Goal: Task Accomplishment & Management: Manage account settings

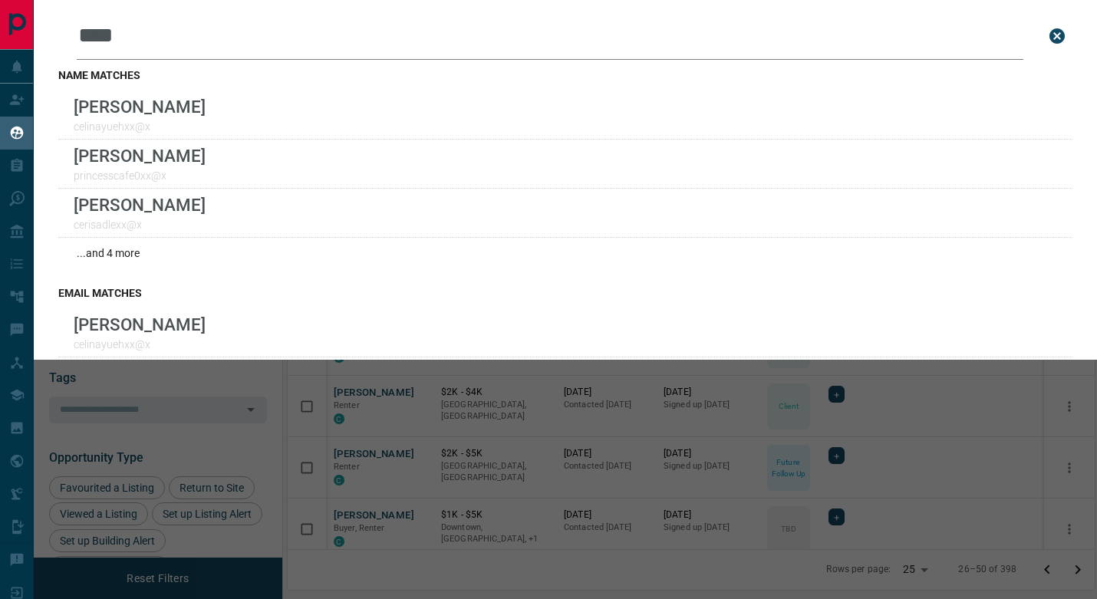
scroll to position [462, 807]
click at [1064, 37] on icon "close search bar" at bounding box center [1056, 35] width 15 height 15
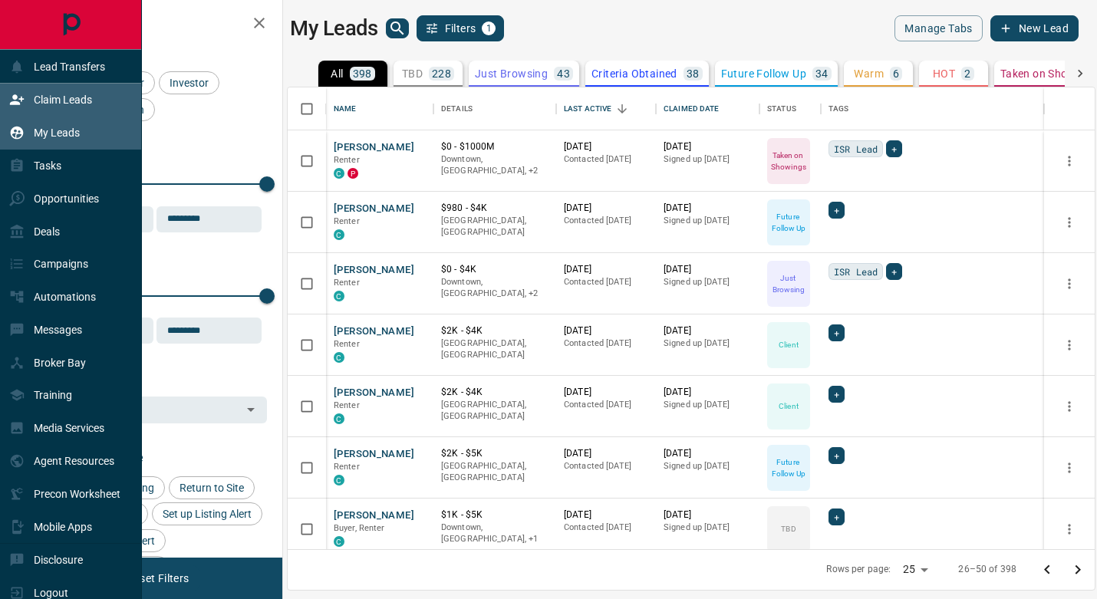
click at [70, 110] on div "Claim Leads" at bounding box center [50, 99] width 83 height 25
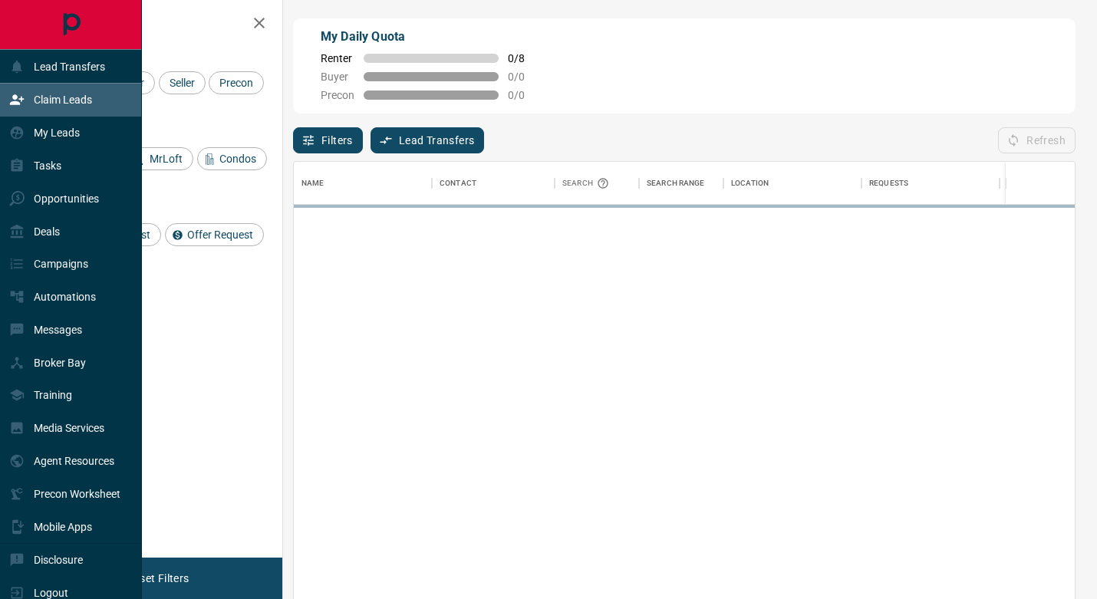
scroll to position [1, 1]
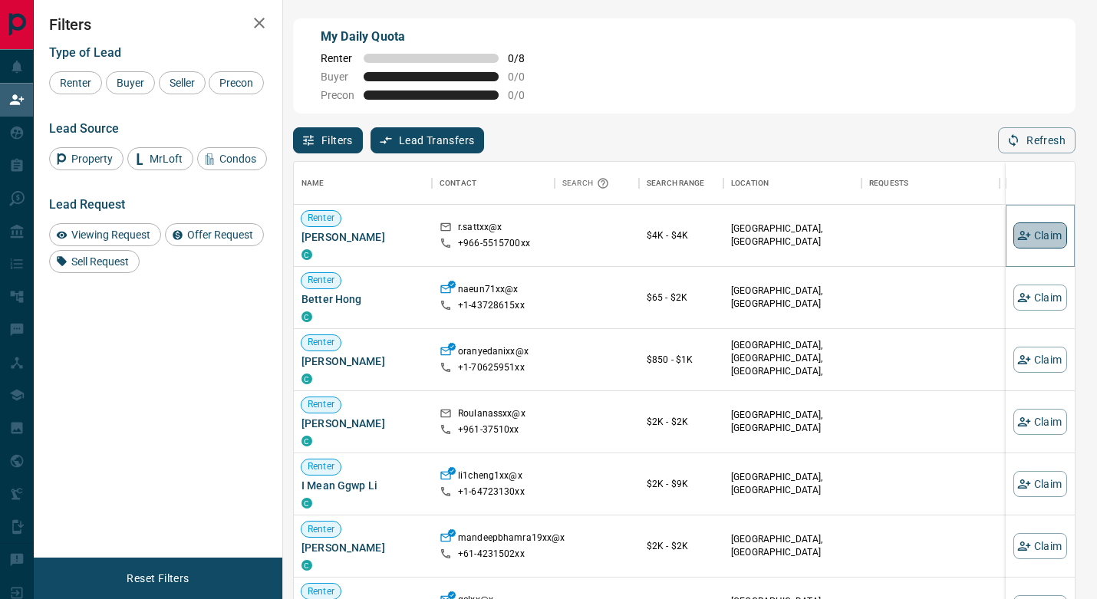
click at [1033, 232] on button "Claim" at bounding box center [1040, 235] width 54 height 26
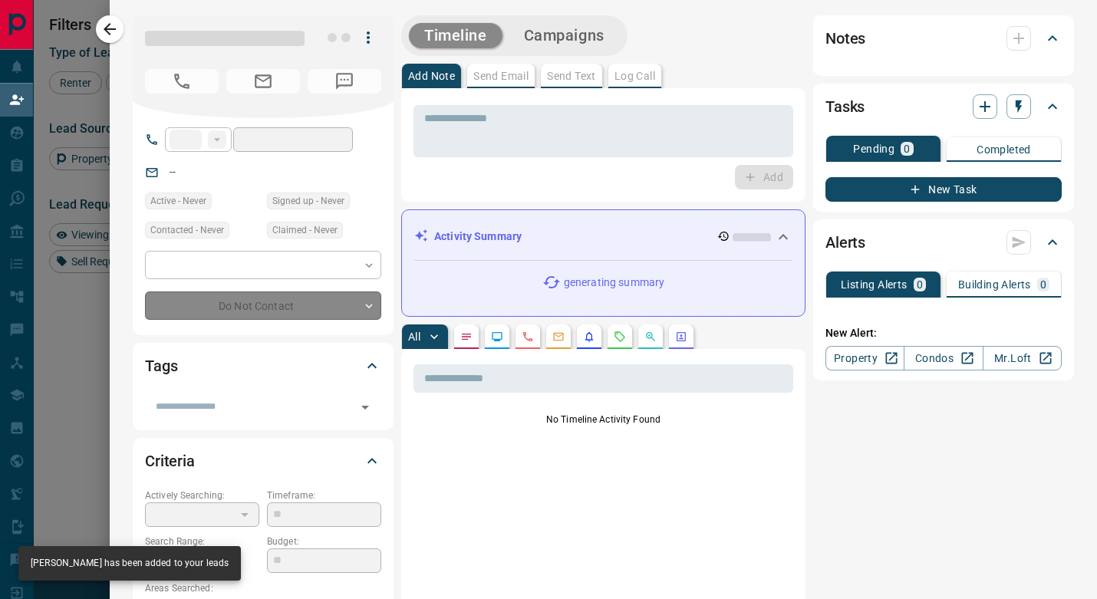
type input "****"
type input "**********"
type input "**"
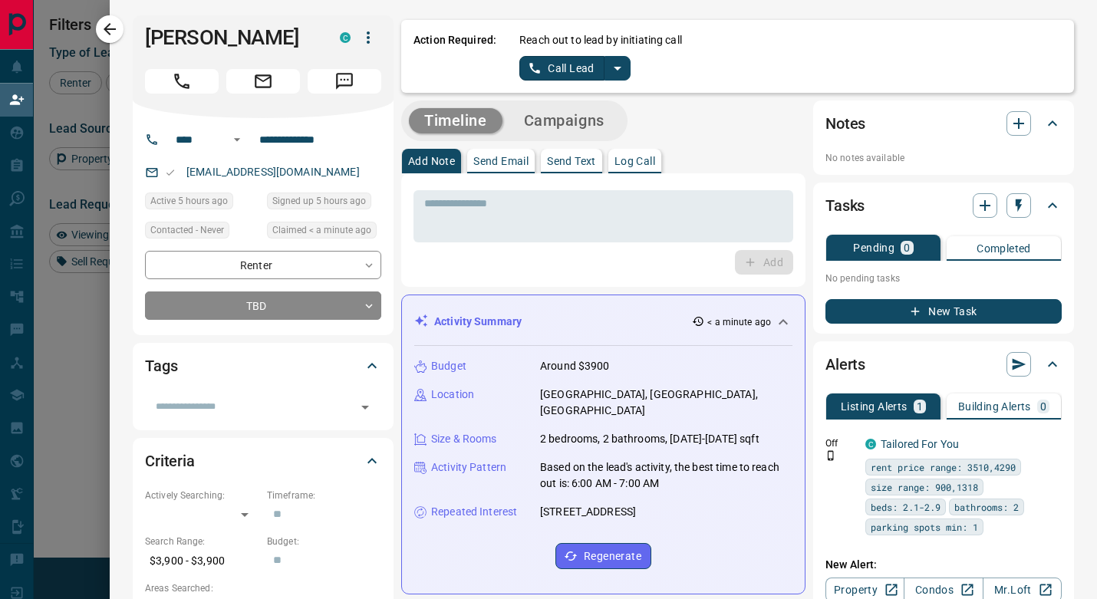
scroll to position [0, 0]
click at [207, 140] on div "**** ​" at bounding box center [197, 139] width 64 height 25
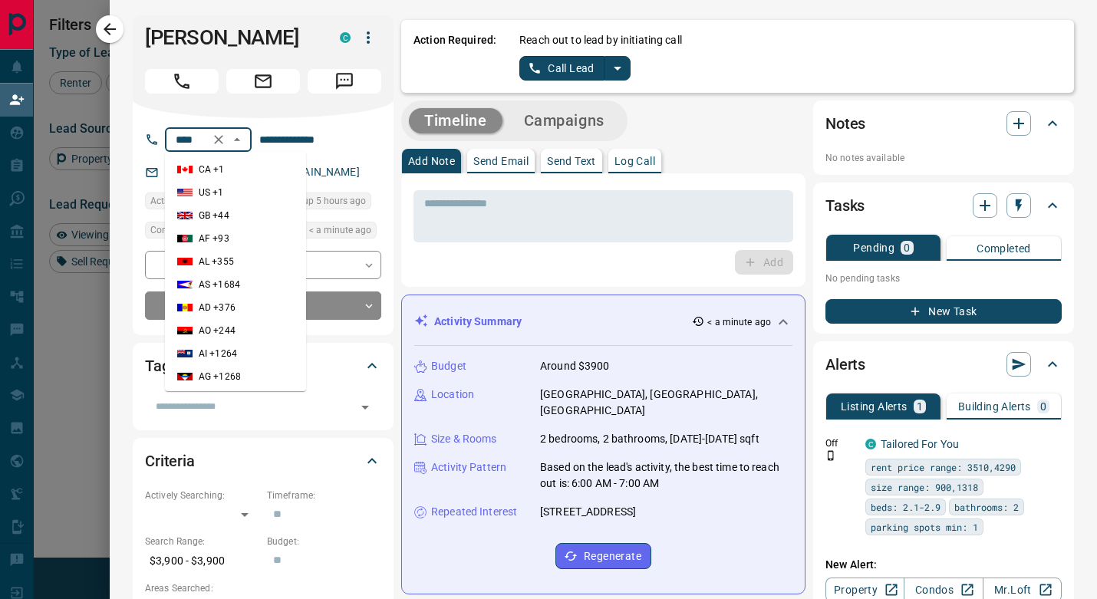
scroll to position [3724, 0]
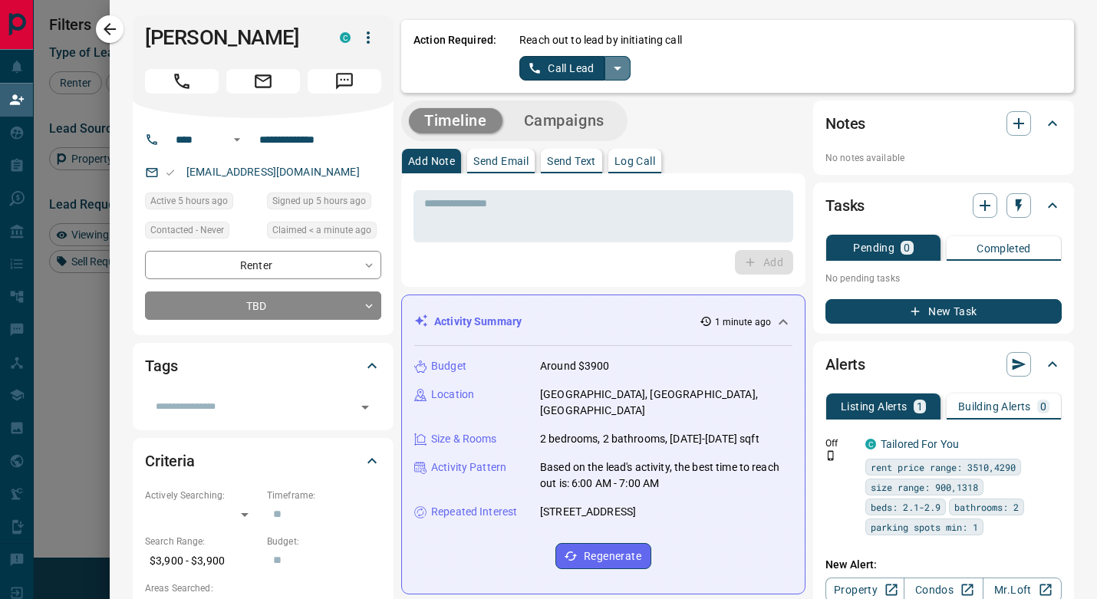
click at [629, 65] on button "split button" at bounding box center [617, 68] width 26 height 25
click at [600, 114] on li "Log Manual Call" at bounding box center [575, 121] width 94 height 23
click at [570, 79] on button "Log Manual Call" at bounding box center [569, 68] width 101 height 25
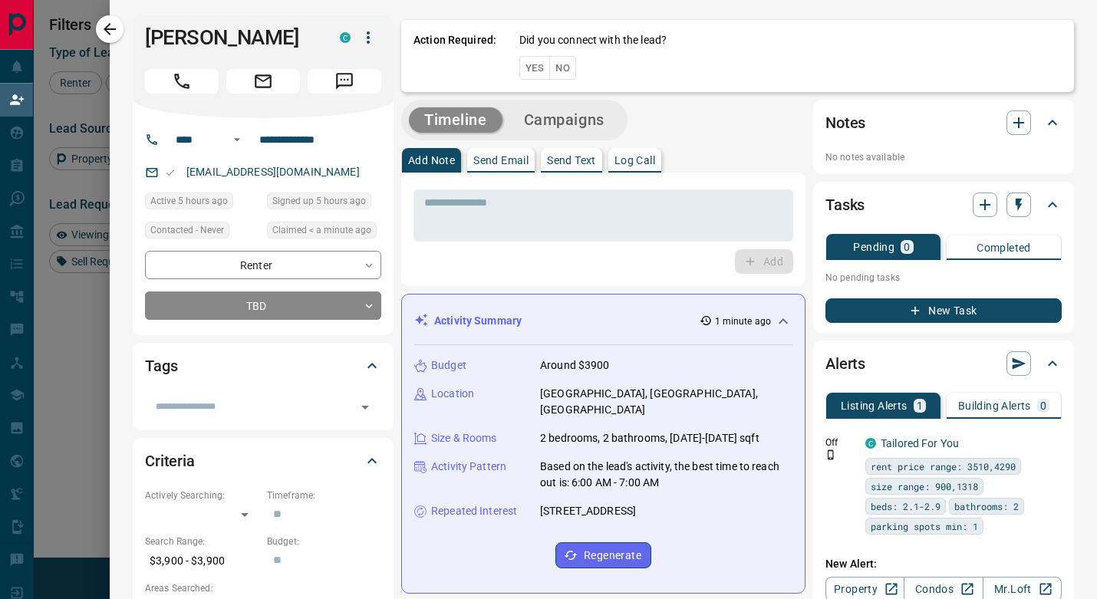
click at [569, 80] on div "Action Required: Did you connect with the lead? Yes No" at bounding box center [737, 56] width 673 height 72
click at [567, 72] on button "No" at bounding box center [562, 68] width 27 height 24
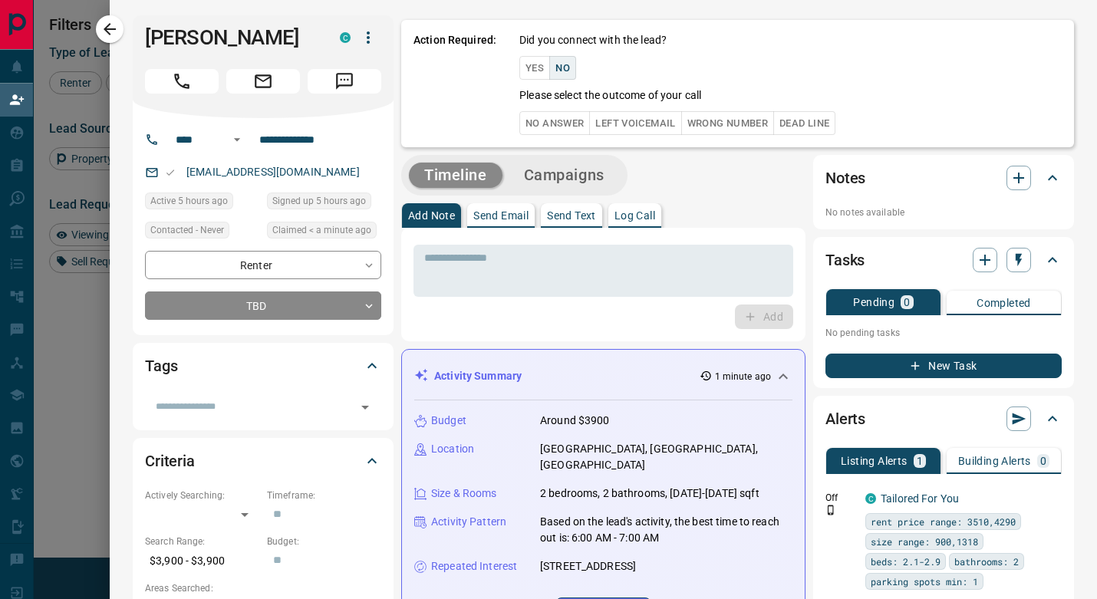
click at [569, 116] on button "No Answer" at bounding box center [554, 123] width 71 height 24
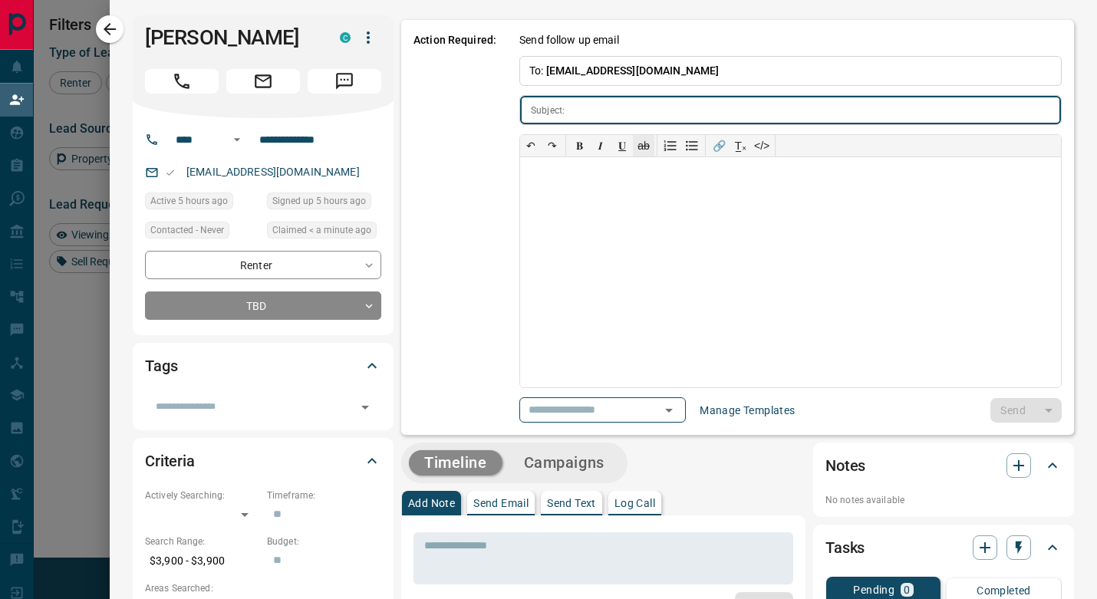
type input "**********"
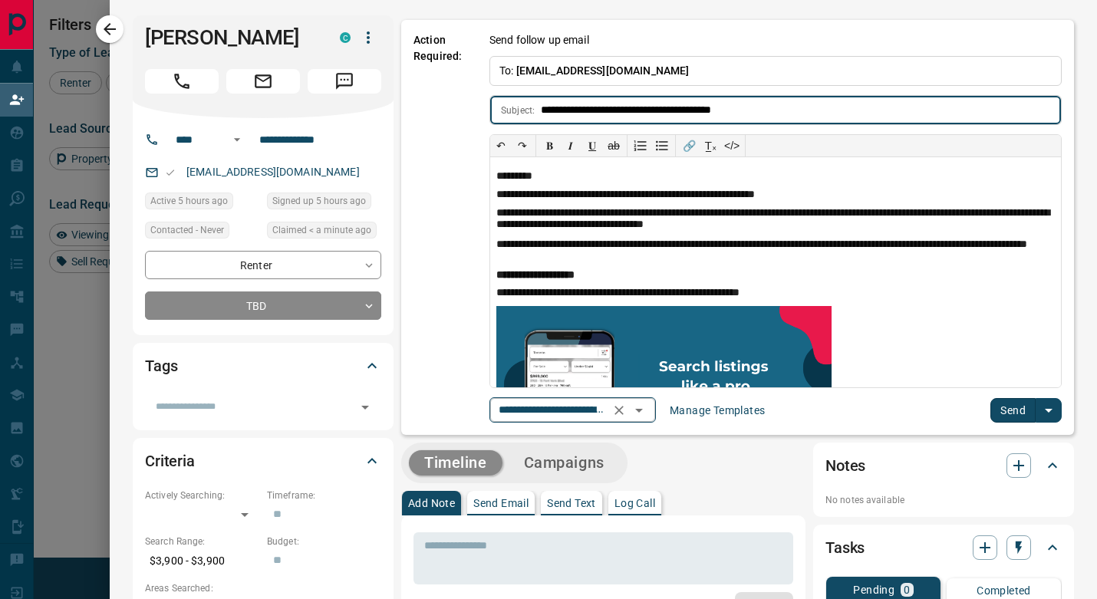
click at [648, 413] on icon "Open" at bounding box center [639, 410] width 18 height 18
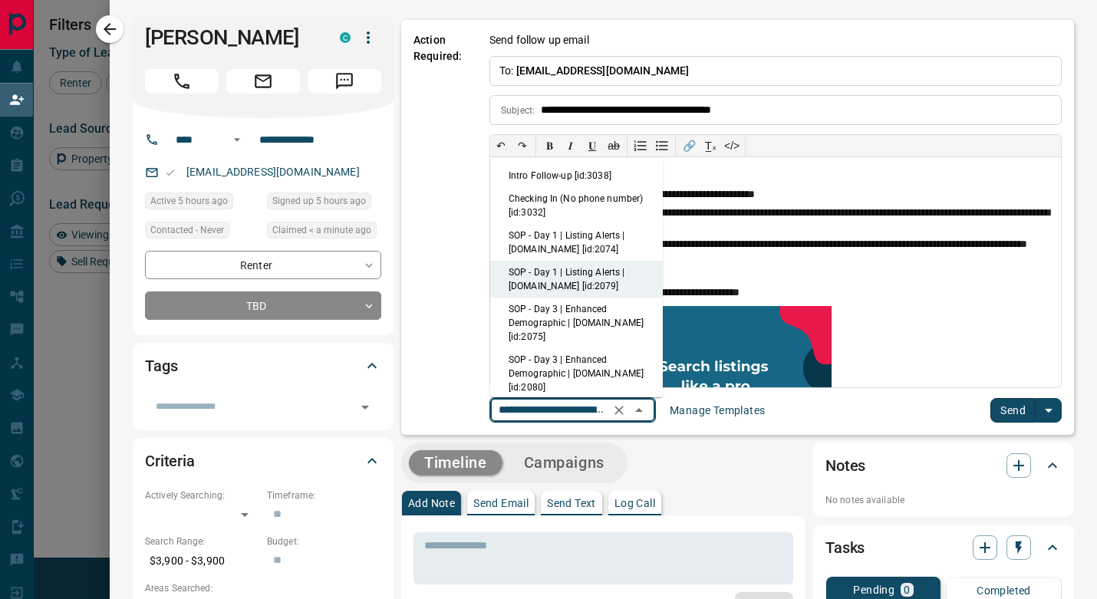
click at [577, 229] on li "SOP - Day 1 | Listing Alerts | [DOMAIN_NAME] [id:2074]" at bounding box center [576, 242] width 173 height 37
type input "**********"
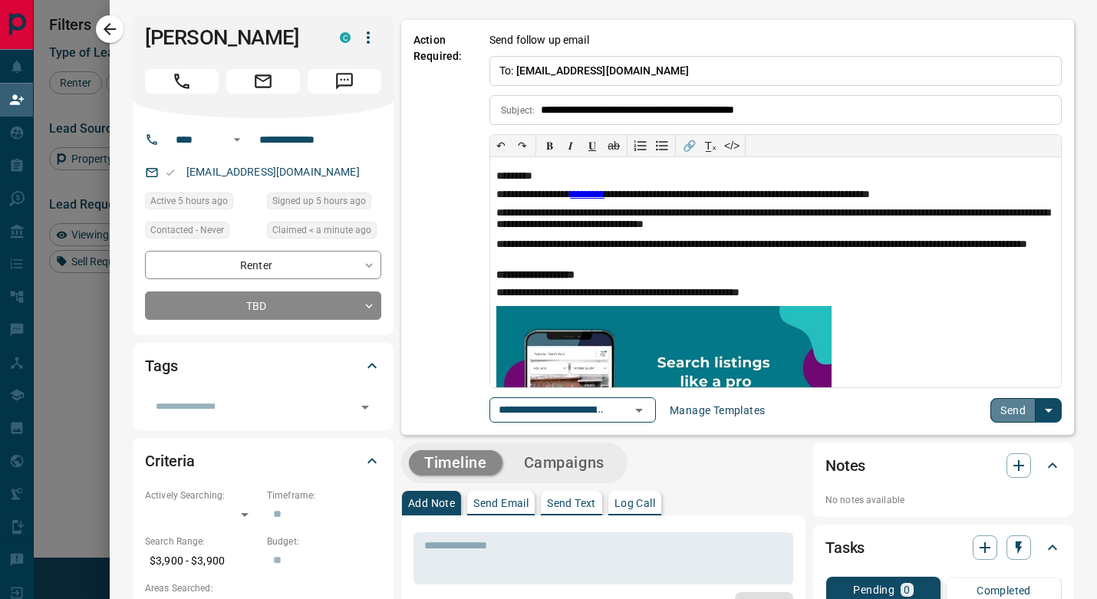
click at [1005, 405] on button "Send" at bounding box center [1012, 410] width 45 height 25
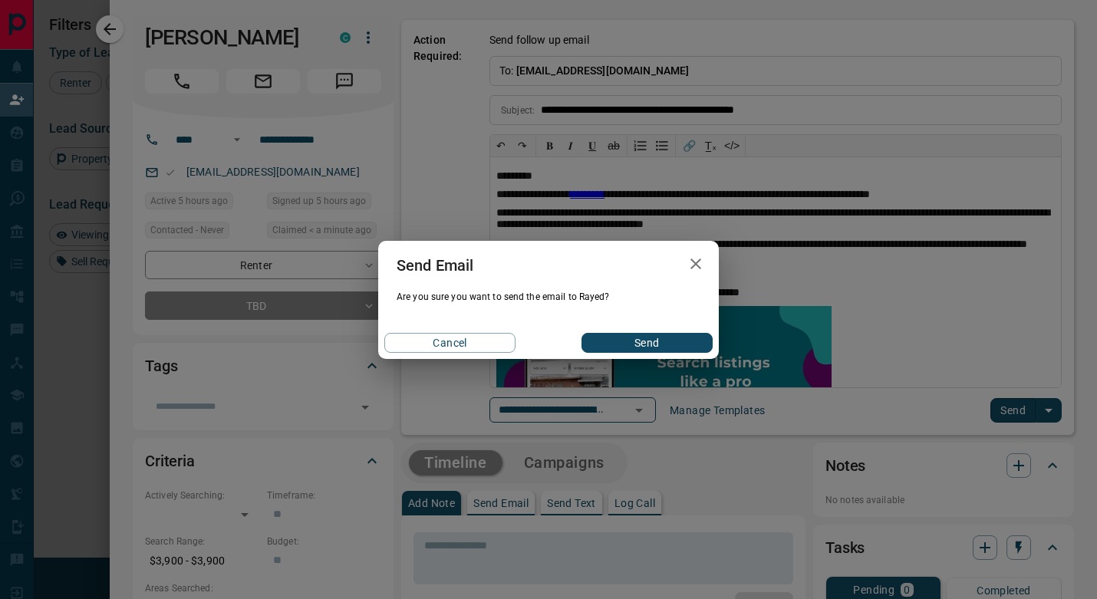
click at [666, 331] on div "Cancel Send" at bounding box center [548, 343] width 340 height 32
click at [637, 334] on button "Send" at bounding box center [646, 343] width 131 height 20
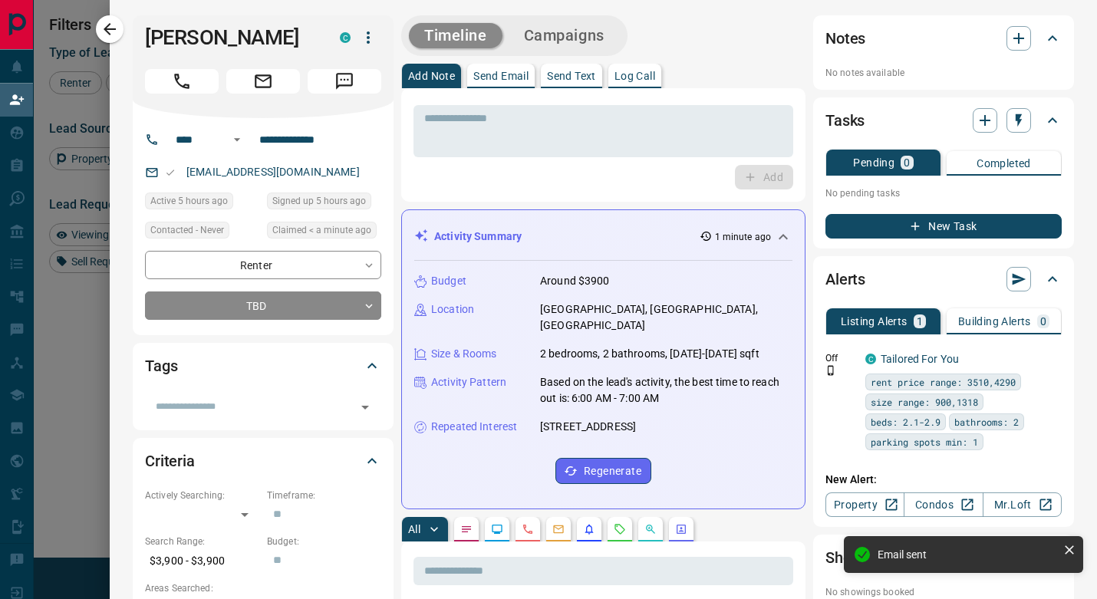
click at [597, 29] on button "Campaigns" at bounding box center [563, 35] width 111 height 25
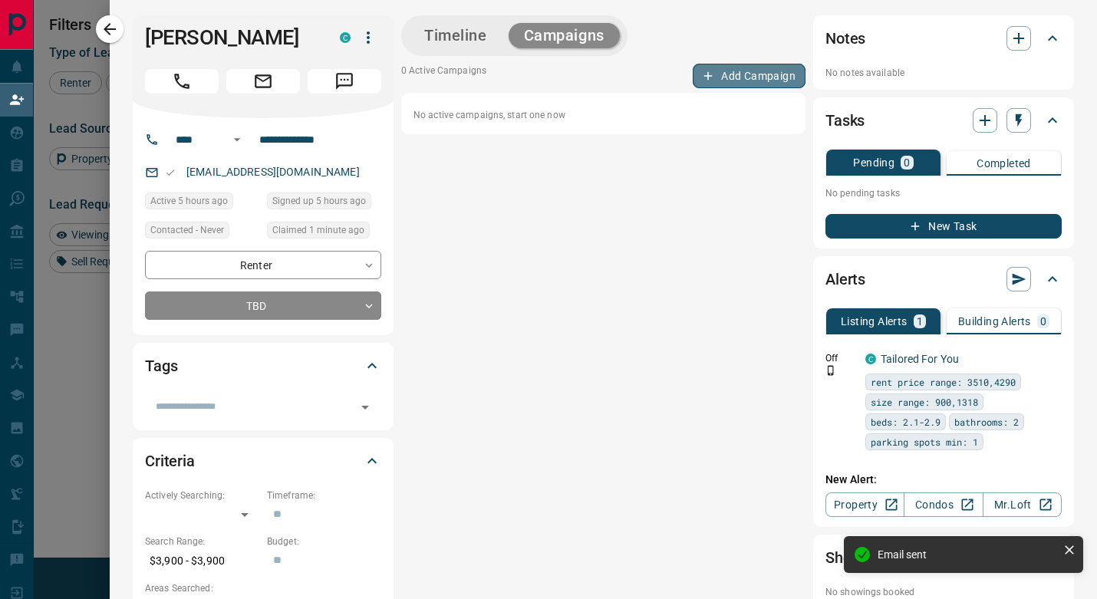
click at [722, 76] on button "Add Campaign" at bounding box center [748, 76] width 113 height 25
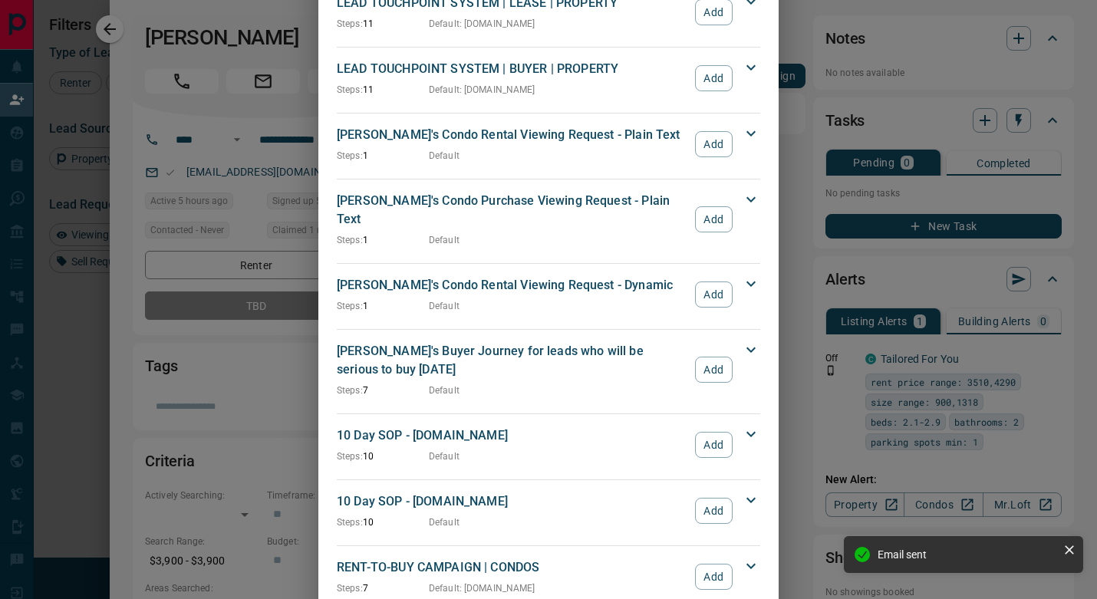
scroll to position [709, 0]
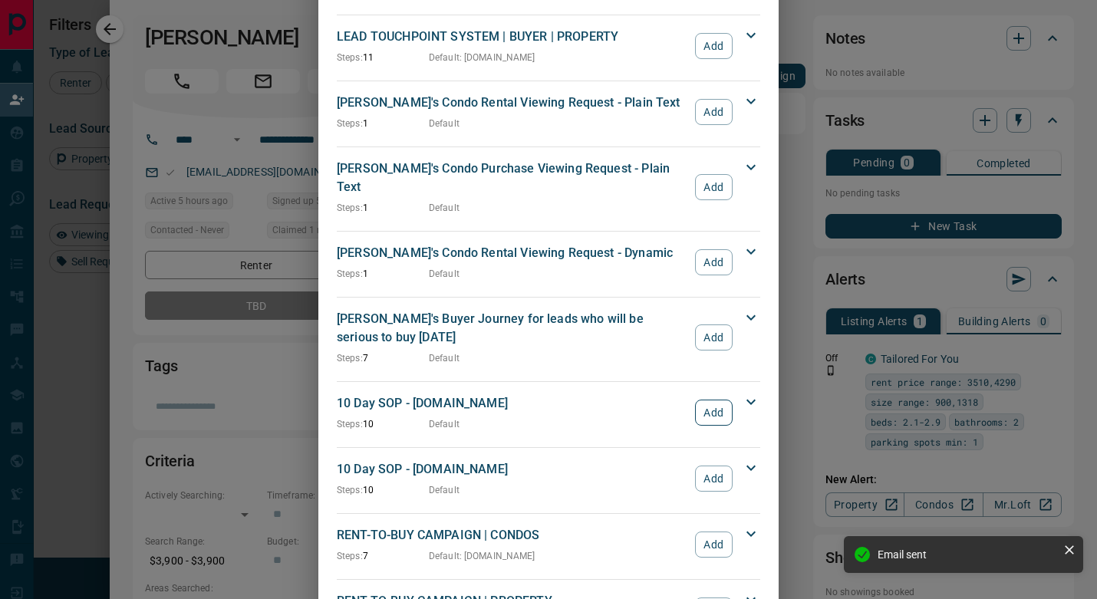
click at [721, 400] on button "Add" at bounding box center [714, 413] width 38 height 26
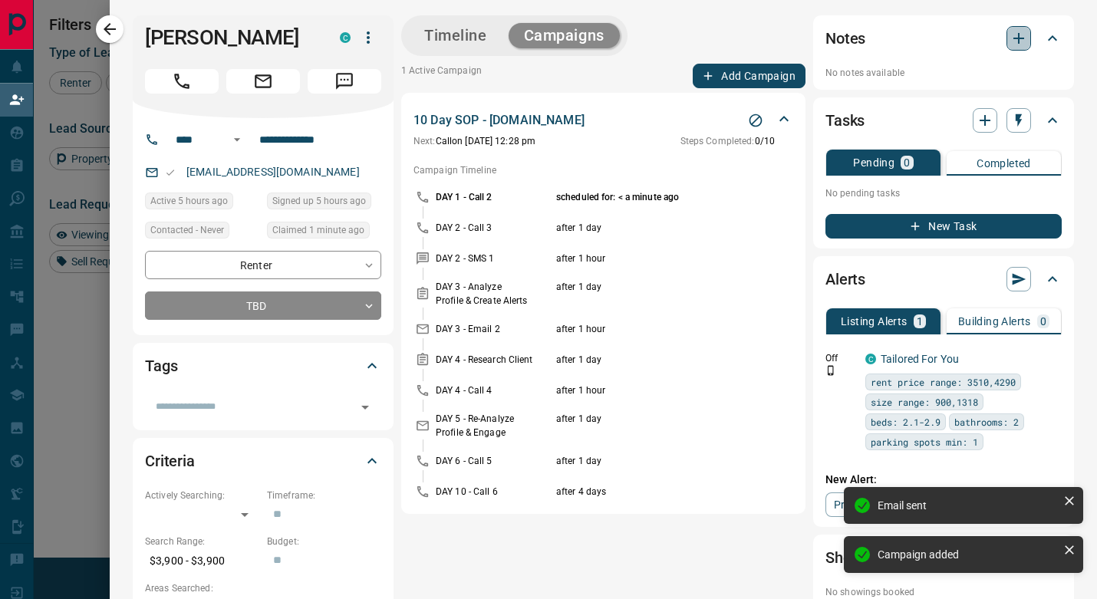
click at [1012, 39] on icon "button" at bounding box center [1018, 38] width 18 height 18
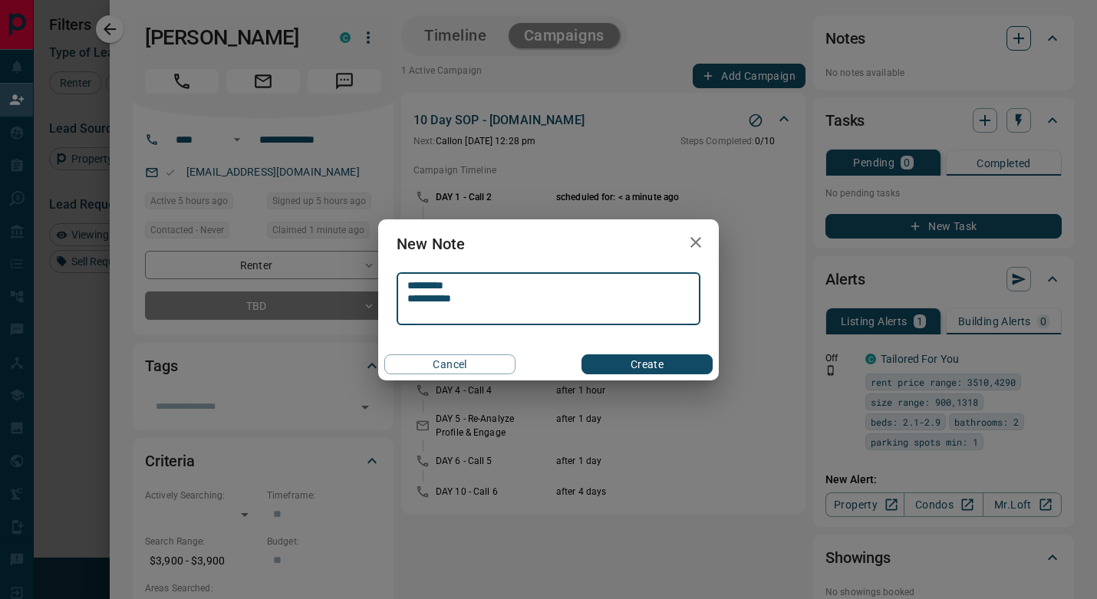
type textarea "**********"
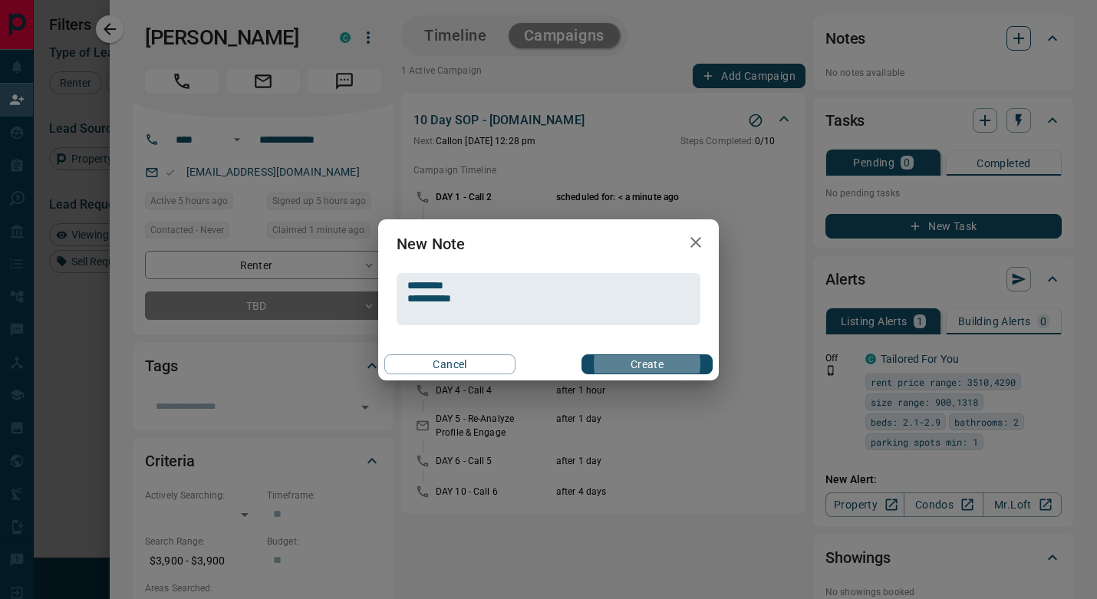
click at [646, 363] on button "Create" at bounding box center [646, 364] width 131 height 20
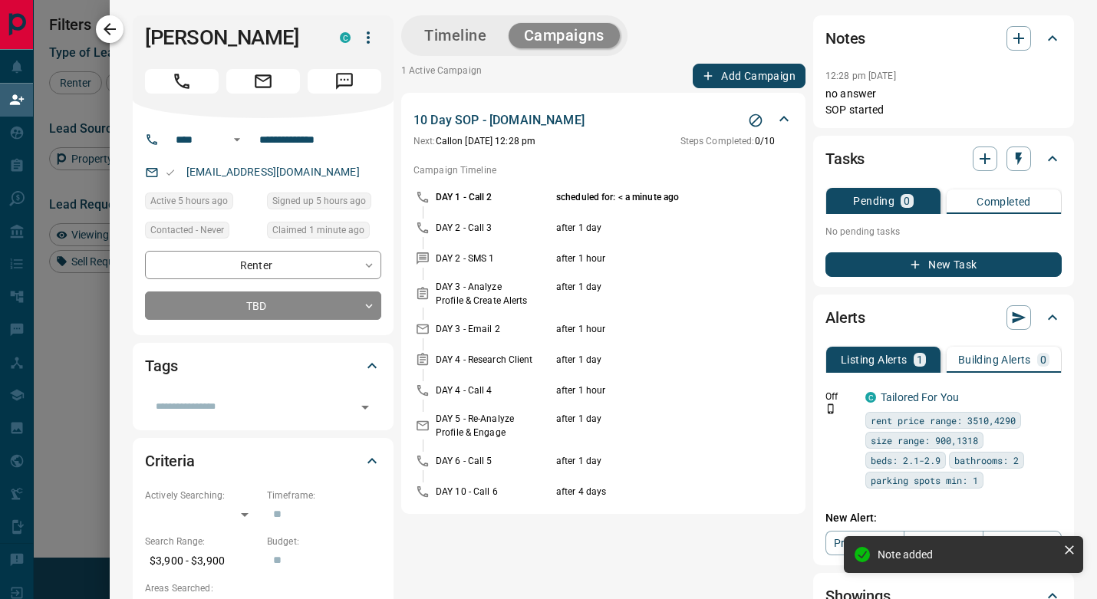
click at [117, 23] on icon "button" at bounding box center [109, 29] width 18 height 18
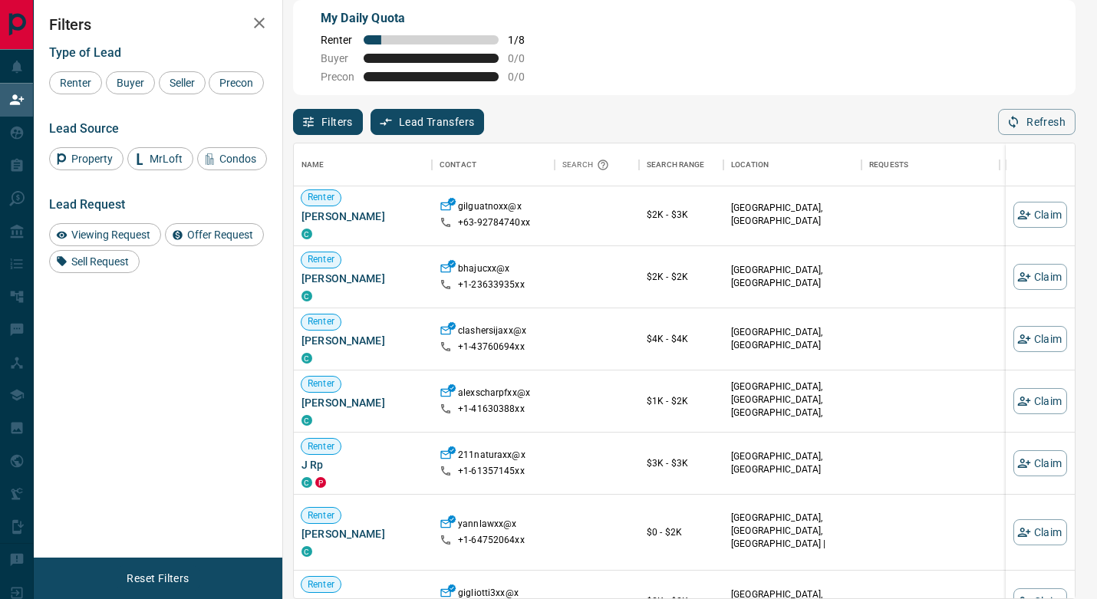
scroll to position [1998, 0]
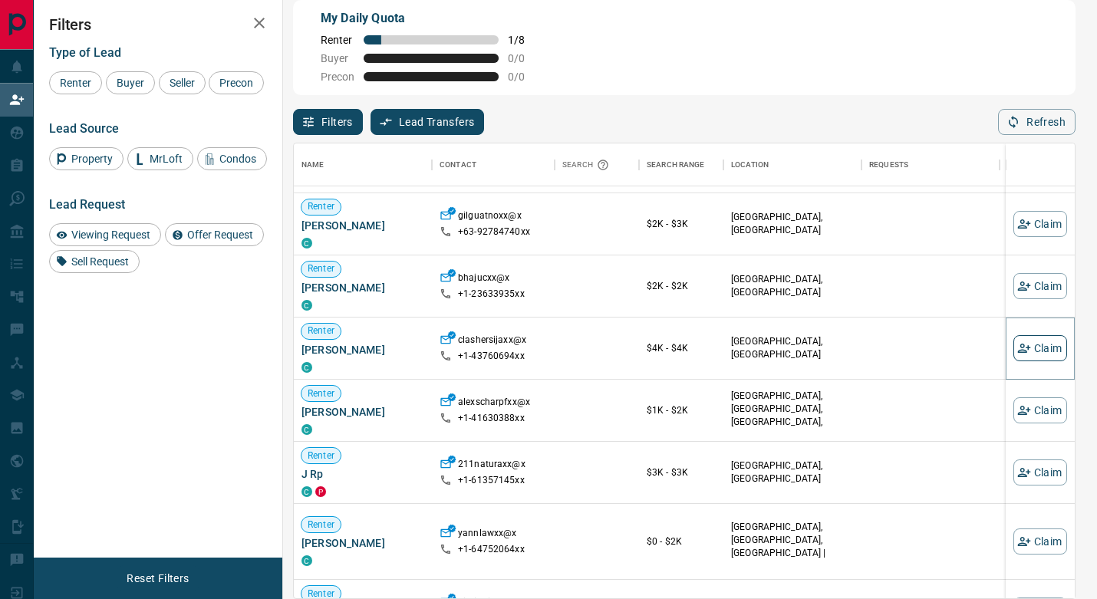
click at [1035, 353] on button "Claim" at bounding box center [1040, 348] width 54 height 26
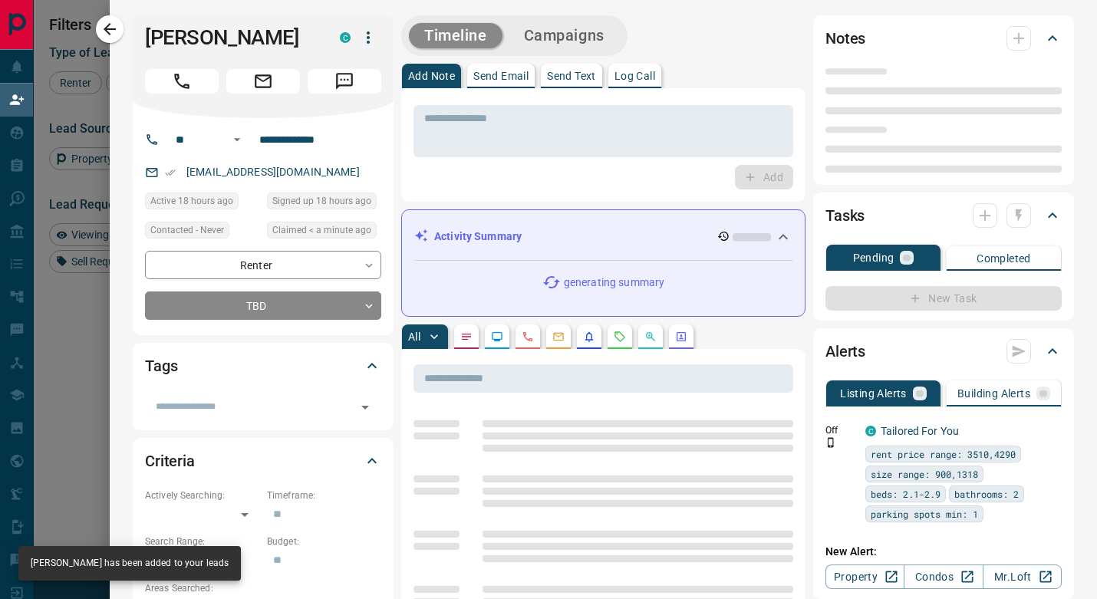
type input "**"
type input "**********"
type input "**"
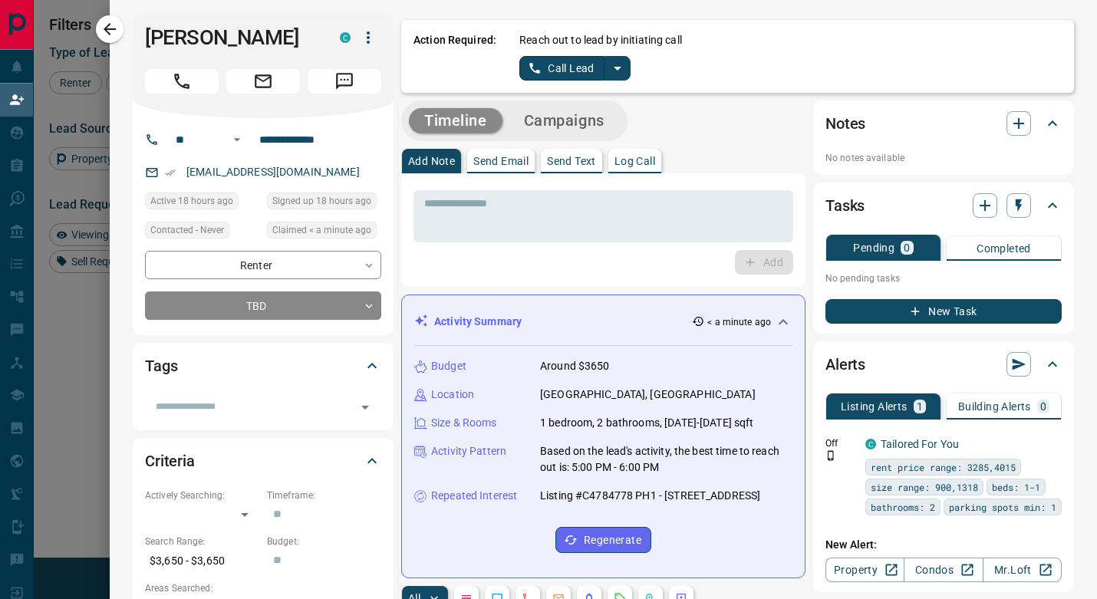
scroll to position [0, 0]
click at [623, 65] on icon "split button" at bounding box center [617, 68] width 18 height 18
click at [577, 116] on li "Log Manual Call" at bounding box center [575, 121] width 94 height 23
click at [560, 69] on button "Log Manual Call" at bounding box center [569, 68] width 101 height 25
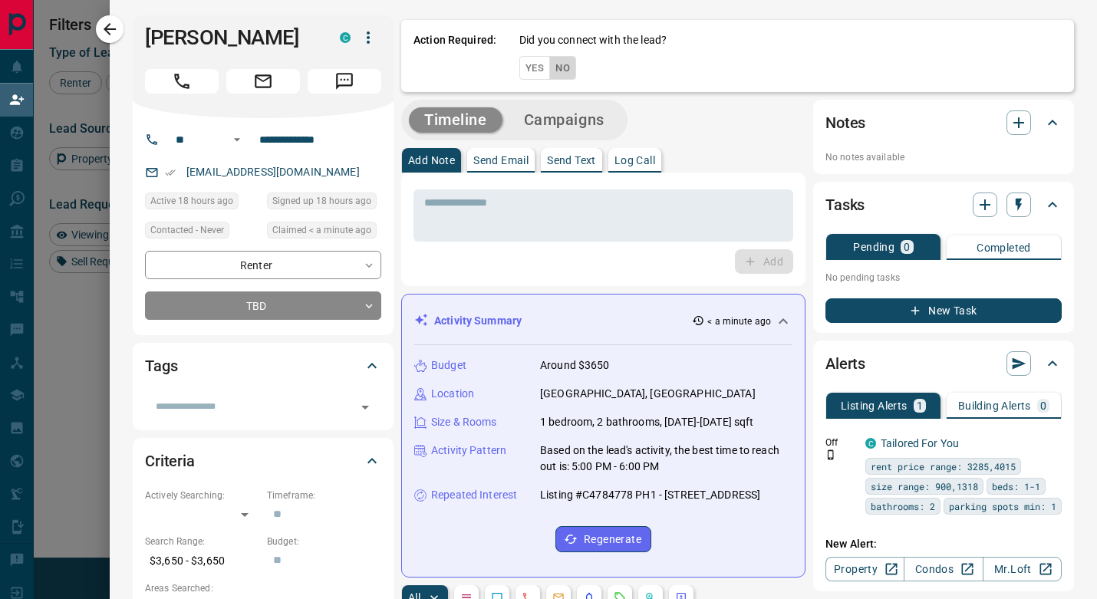
click at [574, 70] on button "No" at bounding box center [562, 68] width 27 height 24
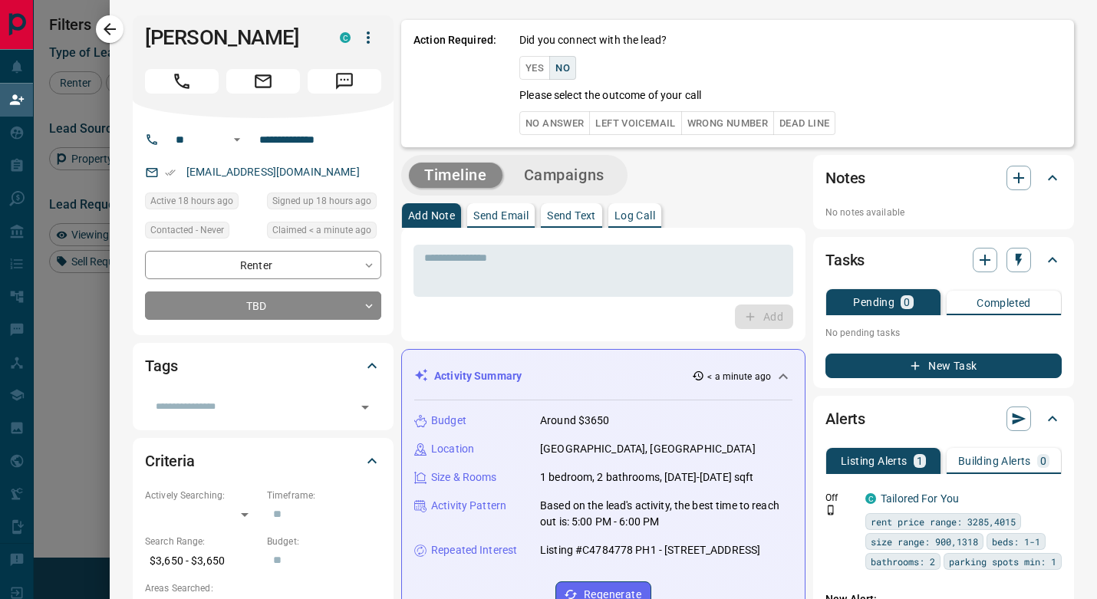
click at [564, 123] on button "No Answer" at bounding box center [554, 123] width 71 height 24
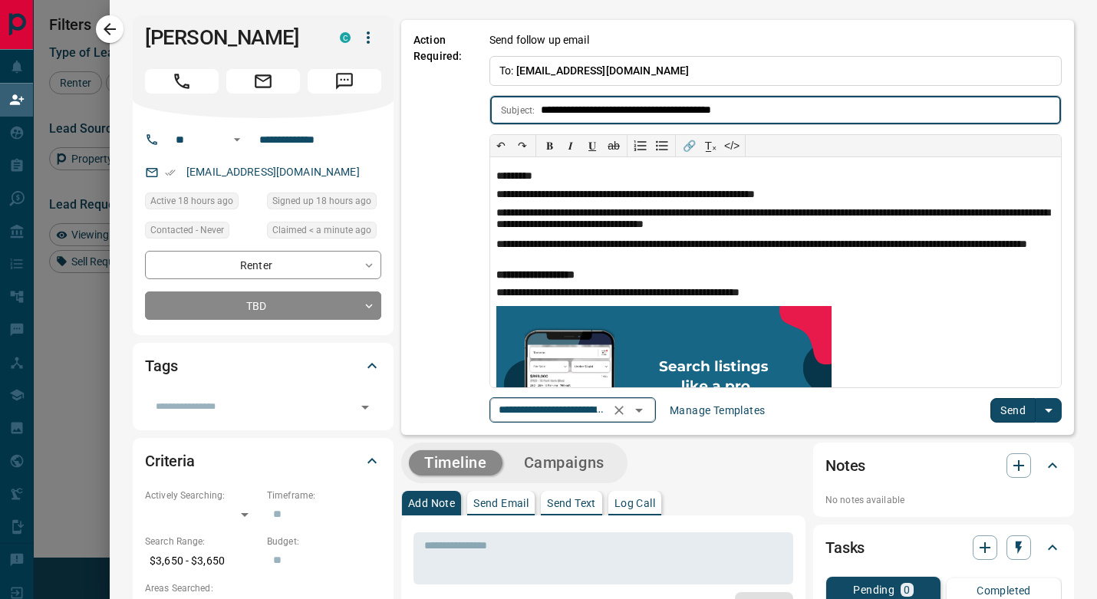
click at [647, 413] on icon "Open" at bounding box center [639, 410] width 18 height 18
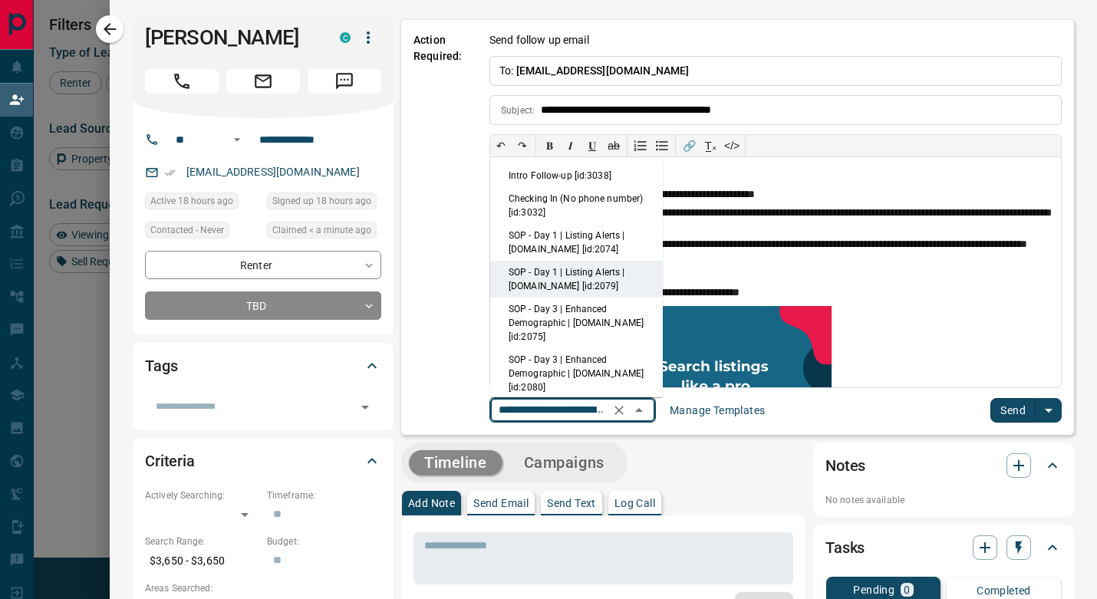
click at [577, 222] on li "Checking In (No phone number) [id:3032]" at bounding box center [576, 205] width 173 height 37
type input "**********"
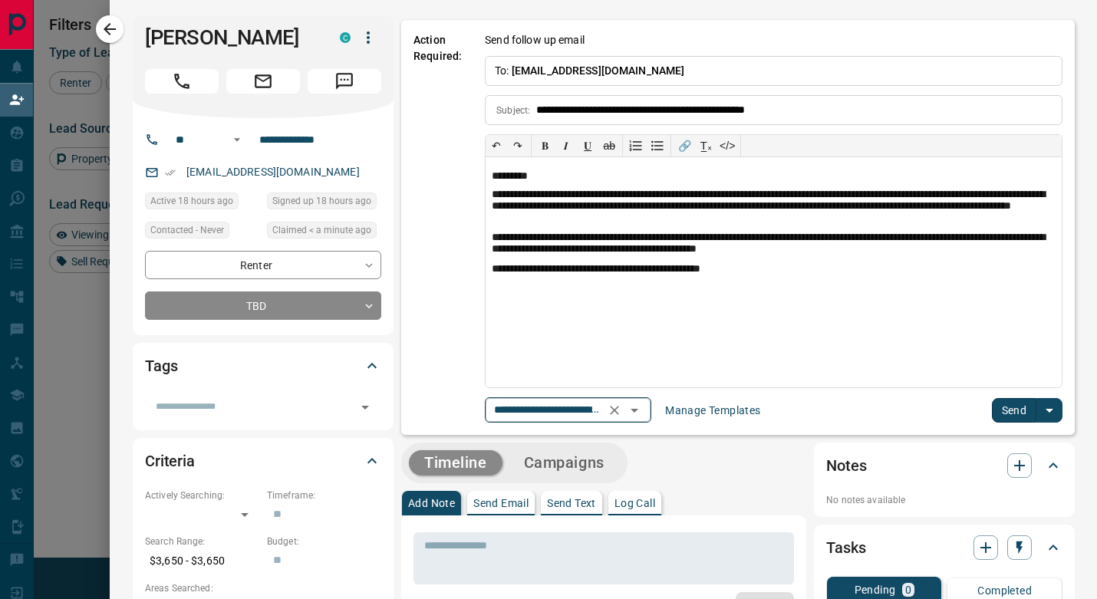
click at [643, 416] on icon "Open" at bounding box center [634, 410] width 18 height 18
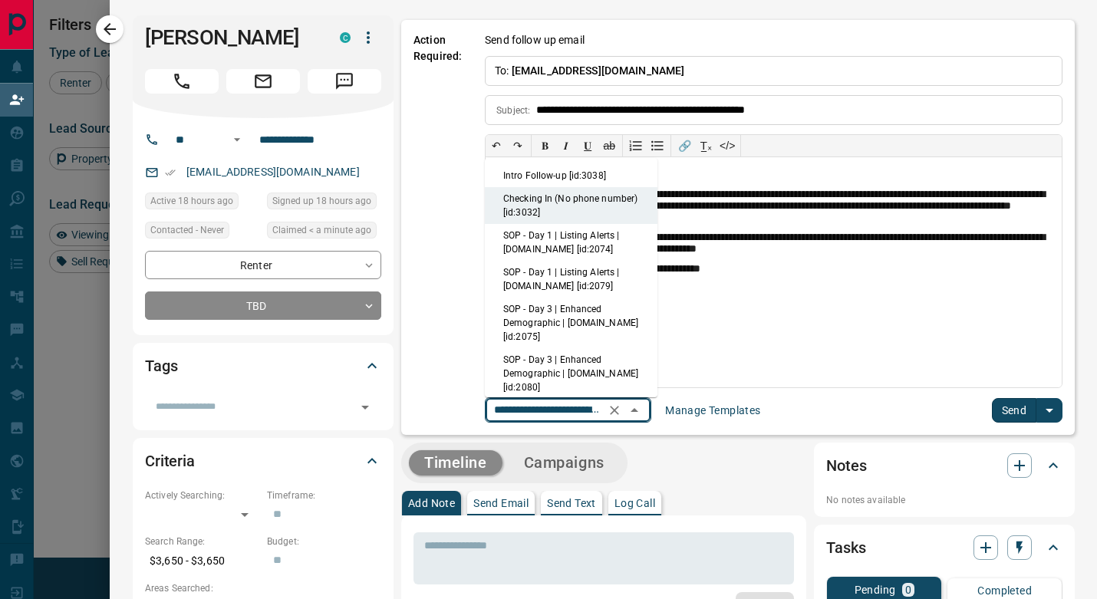
click at [586, 249] on li "SOP - Day 1 | Listing Alerts | [DOMAIN_NAME] [id:2074]" at bounding box center [571, 242] width 173 height 37
type input "**********"
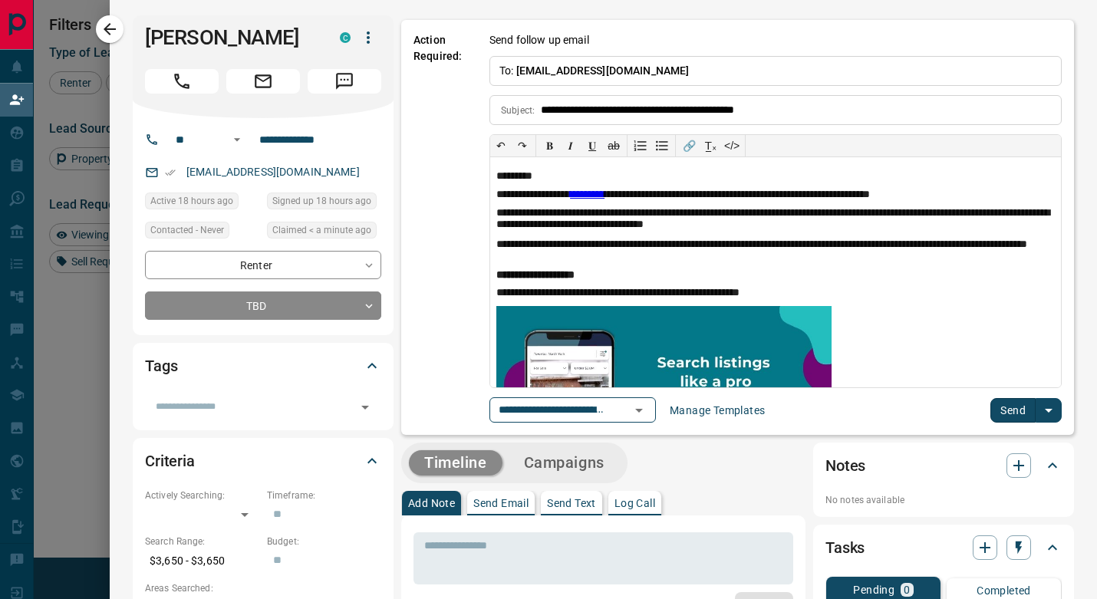
click at [1017, 419] on button "Send" at bounding box center [1012, 410] width 45 height 25
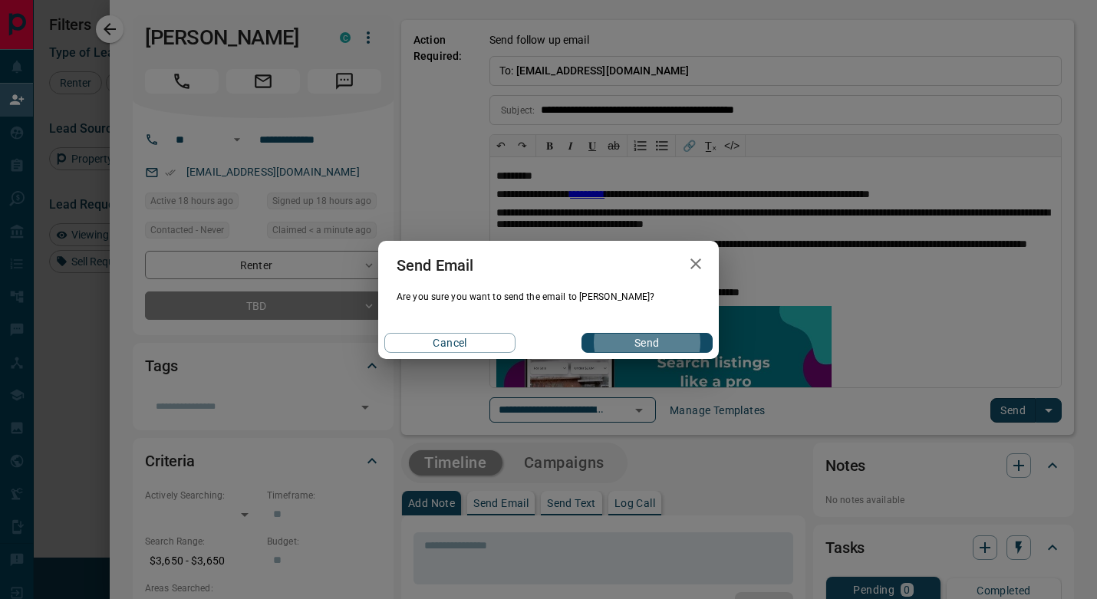
click at [646, 342] on button "Send" at bounding box center [646, 343] width 131 height 20
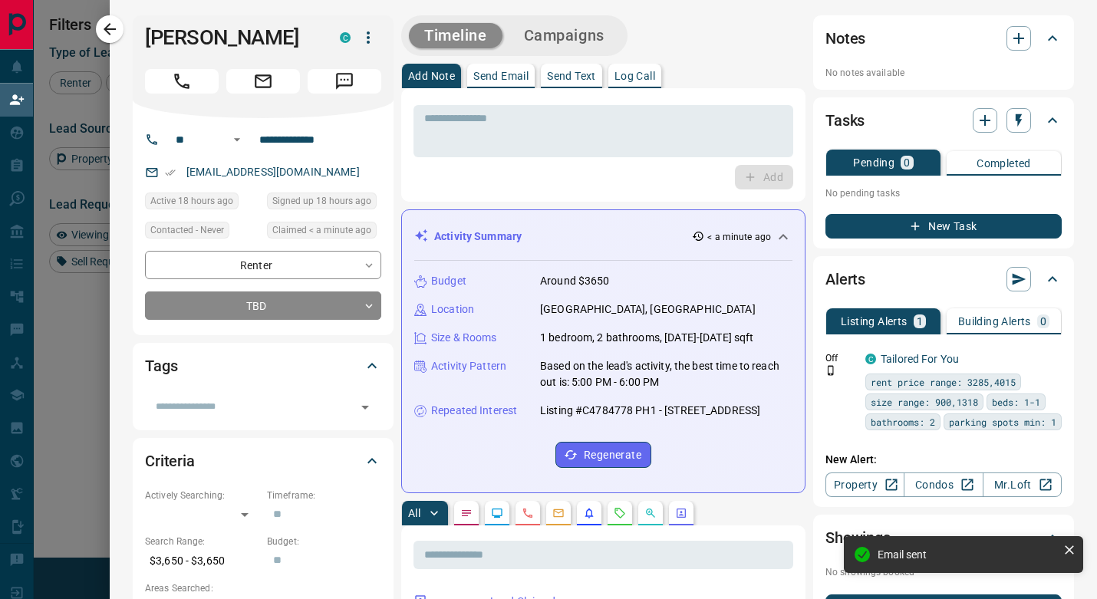
click at [592, 32] on button "Campaigns" at bounding box center [563, 35] width 111 height 25
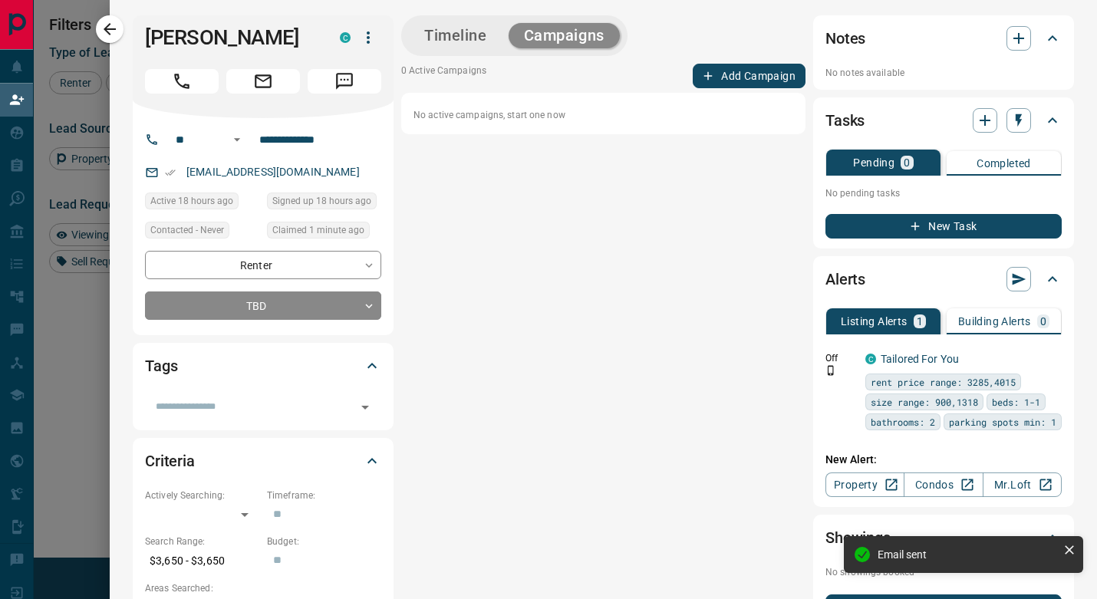
click at [722, 73] on button "Add Campaign" at bounding box center [748, 76] width 113 height 25
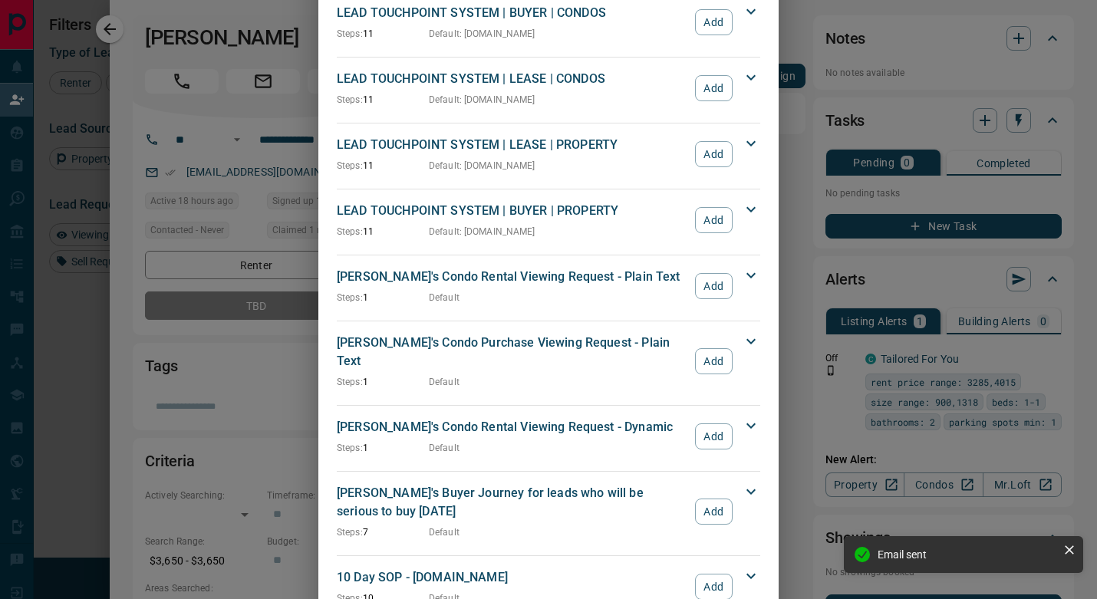
scroll to position [530, 0]
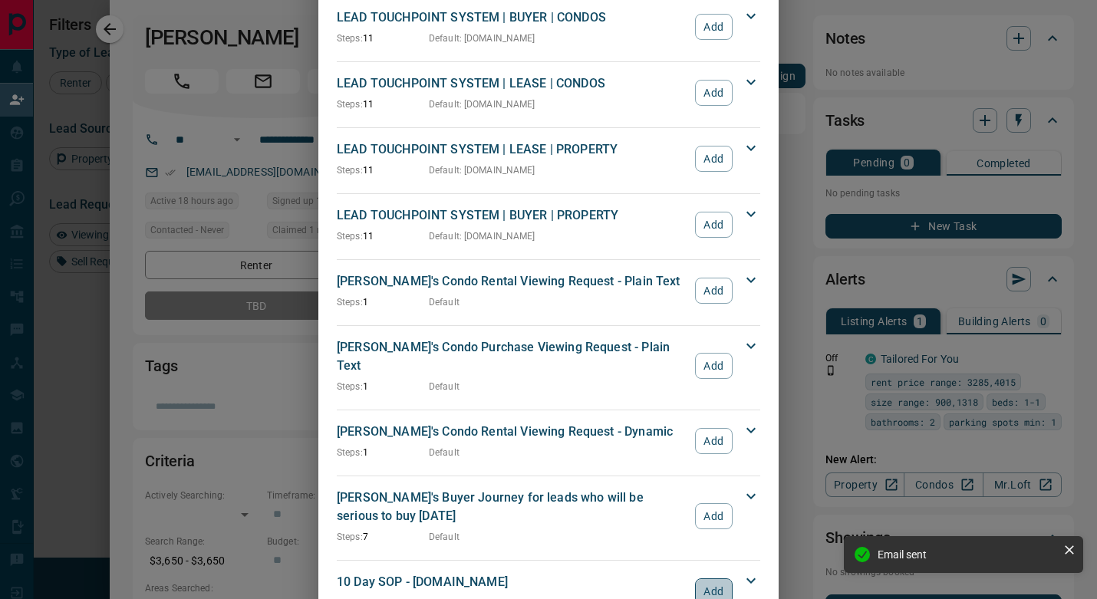
click at [717, 578] on button "Add" at bounding box center [714, 591] width 38 height 26
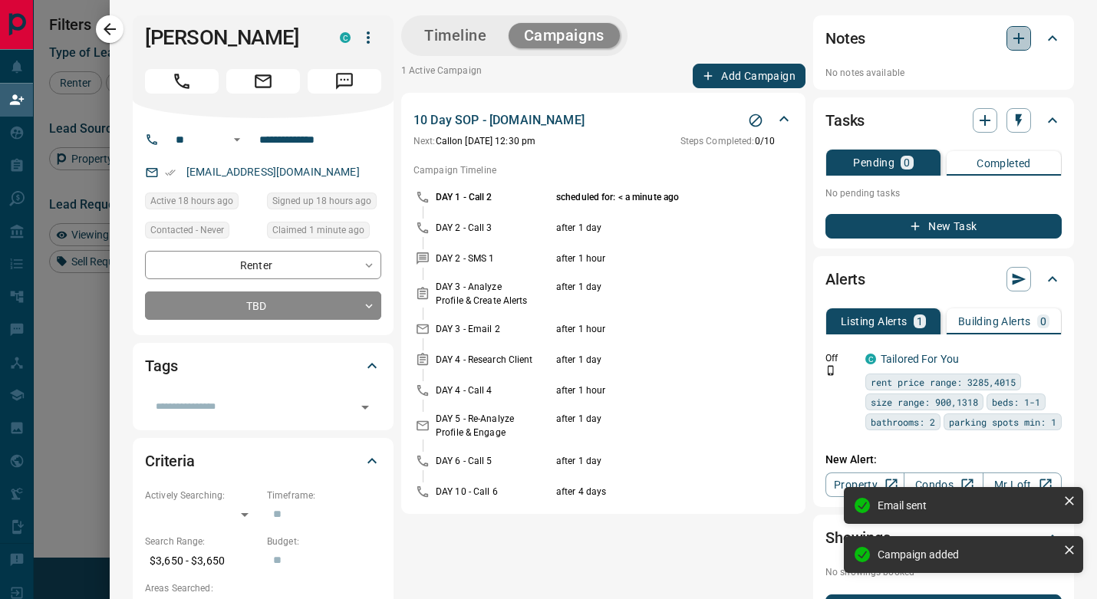
click at [1024, 31] on icon "button" at bounding box center [1018, 38] width 18 height 18
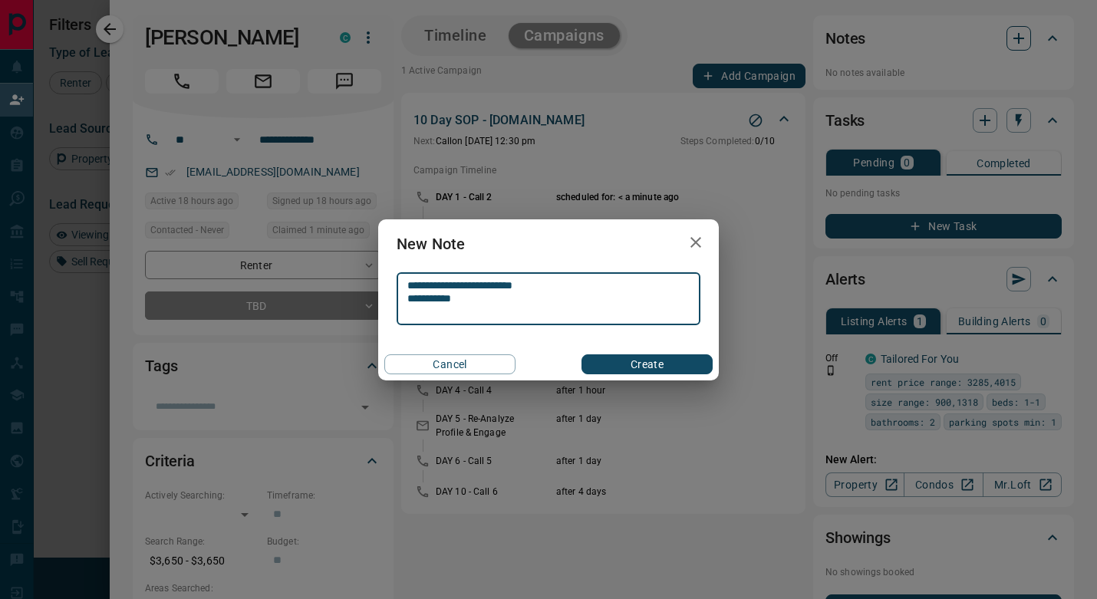
type textarea "**********"
click at [646, 363] on button "Create" at bounding box center [646, 364] width 131 height 20
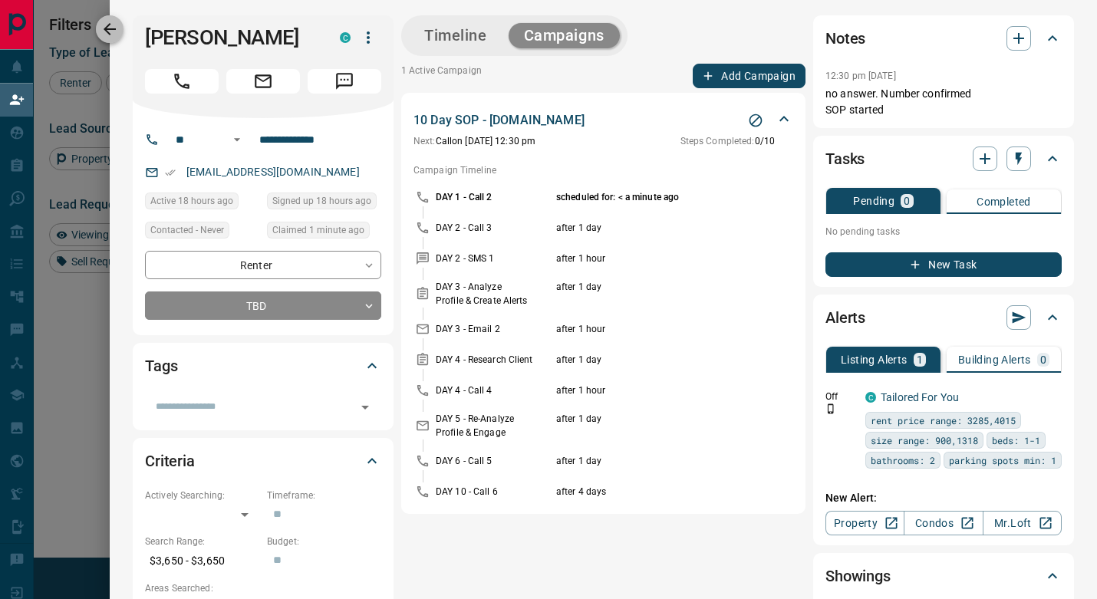
click at [117, 31] on icon "button" at bounding box center [109, 29] width 18 height 18
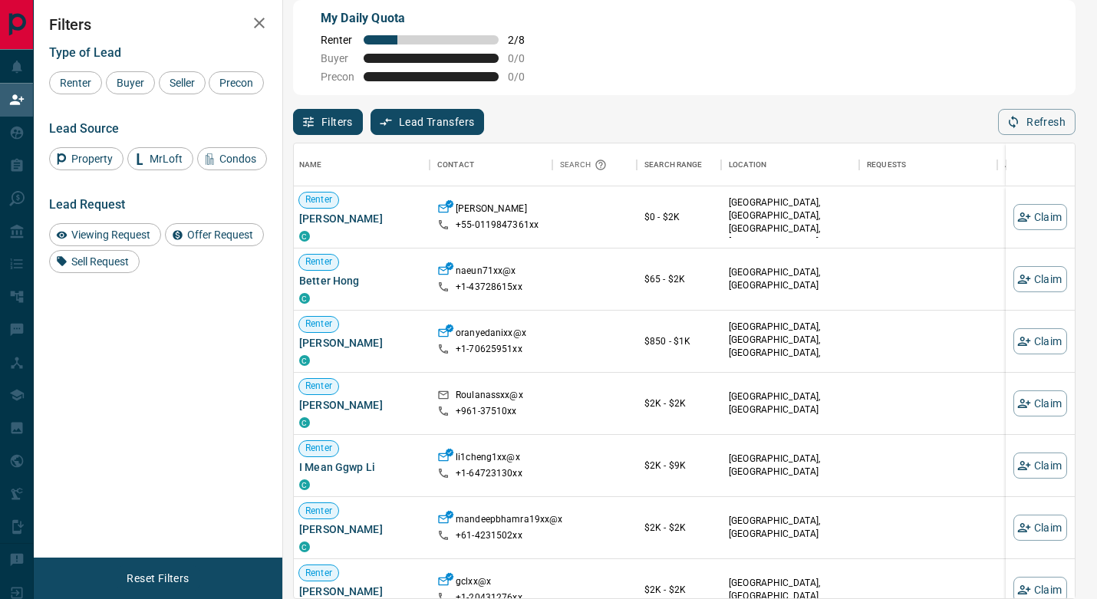
scroll to position [0, 2]
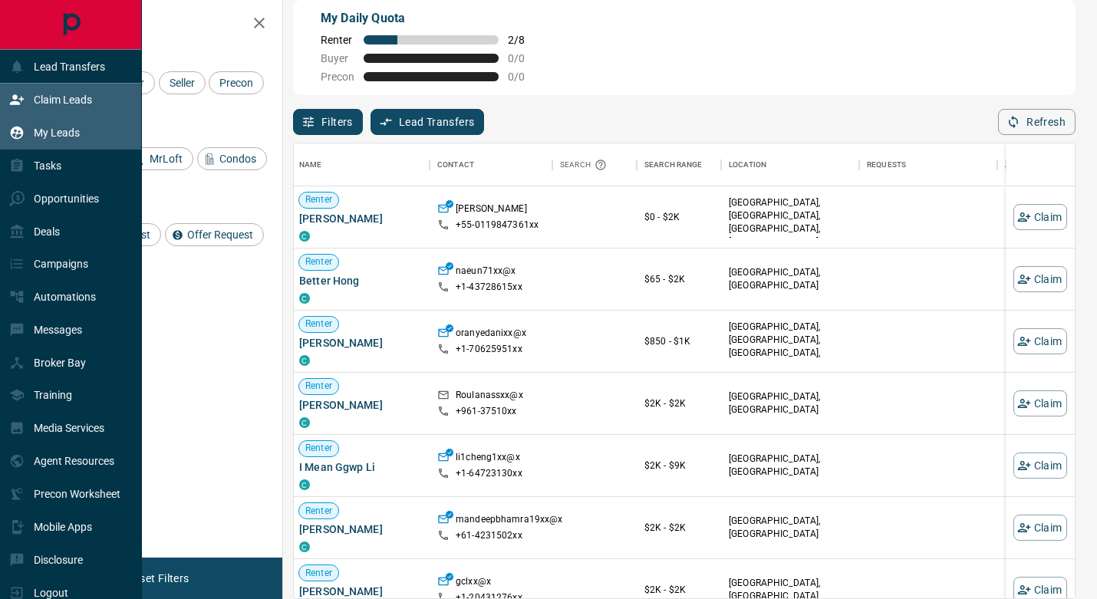
click at [70, 133] on p "My Leads" at bounding box center [57, 133] width 46 height 12
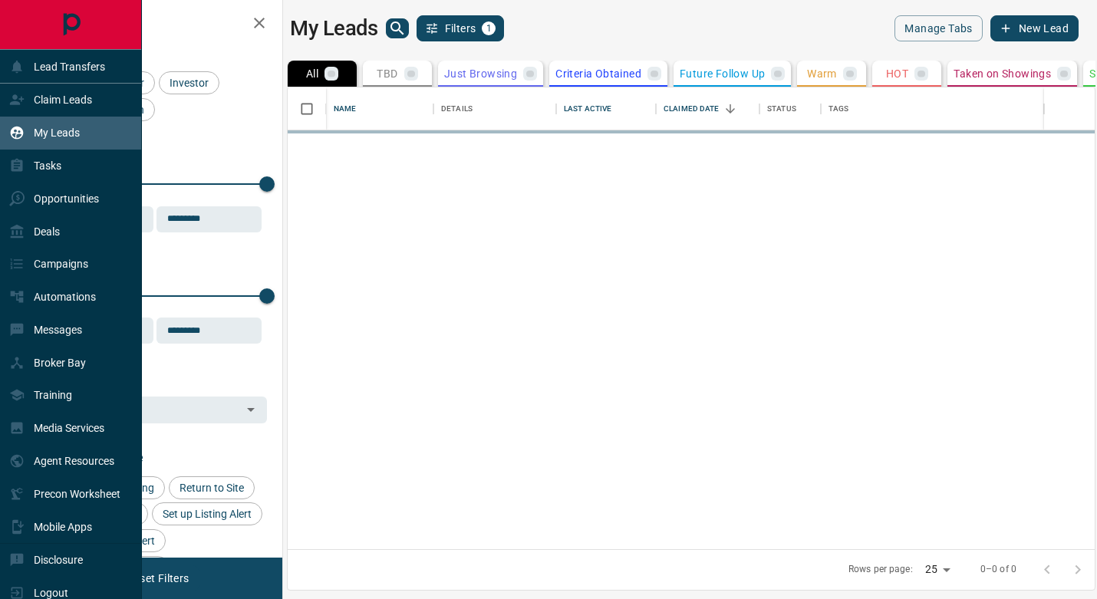
scroll to position [1, 1]
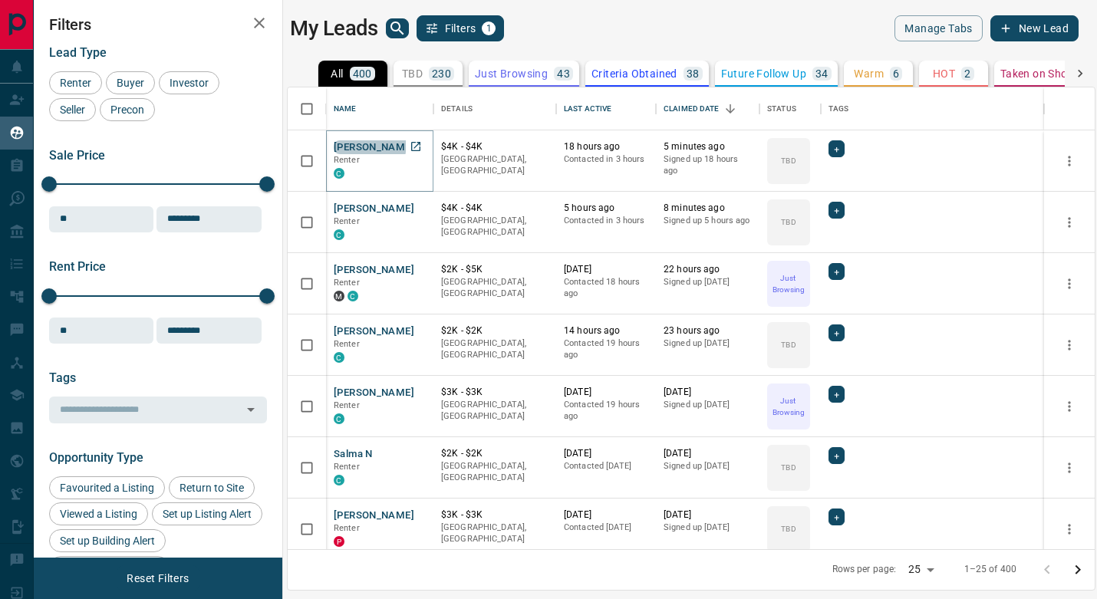
click at [365, 144] on button "[PERSON_NAME]" at bounding box center [374, 147] width 81 height 15
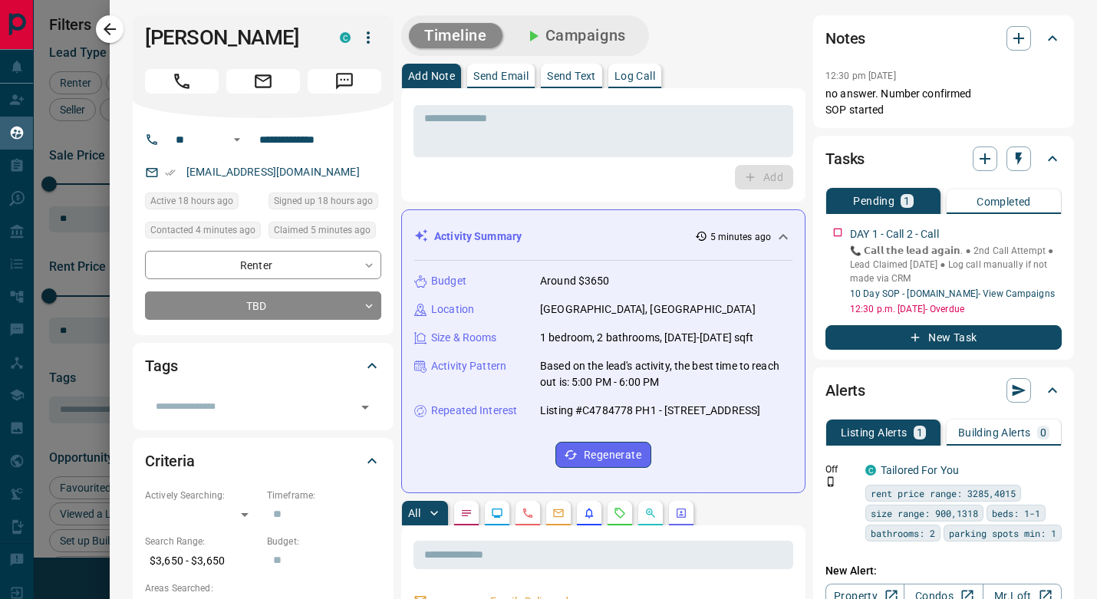
click at [814, 275] on div "Tasks Pending 1 Completed DAY 1 - Call 2 - Call 📞 𝗖𝗮𝗹𝗹 𝘁𝗵𝗲 𝗹𝗲𝗮𝗱 𝗮𝗴𝗮𝗶𝗻. ● 2nd Ca…" at bounding box center [943, 248] width 261 height 224
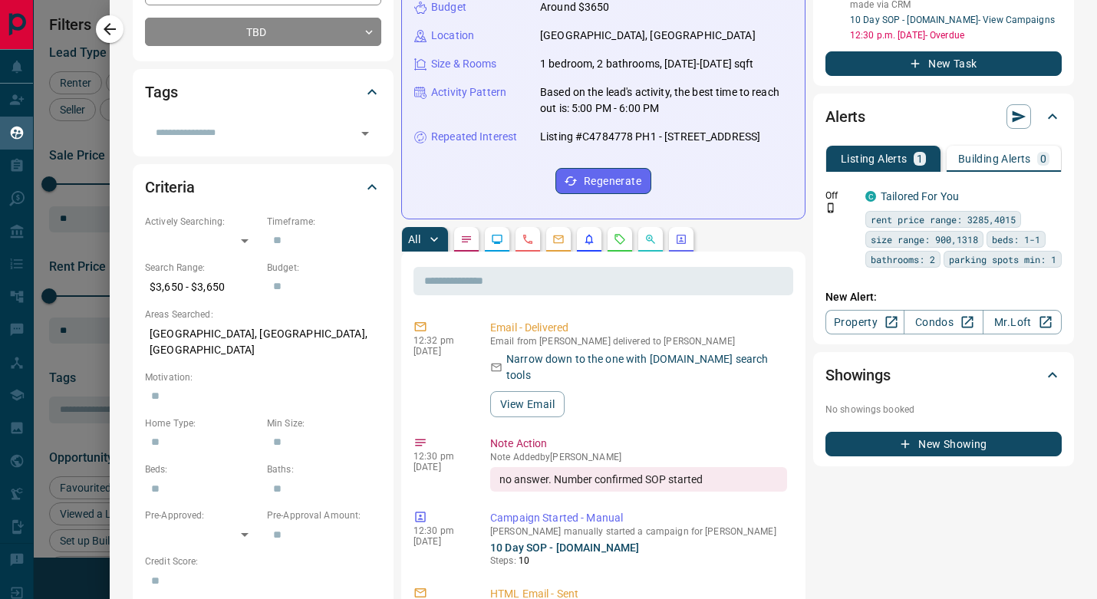
scroll to position [275, 0]
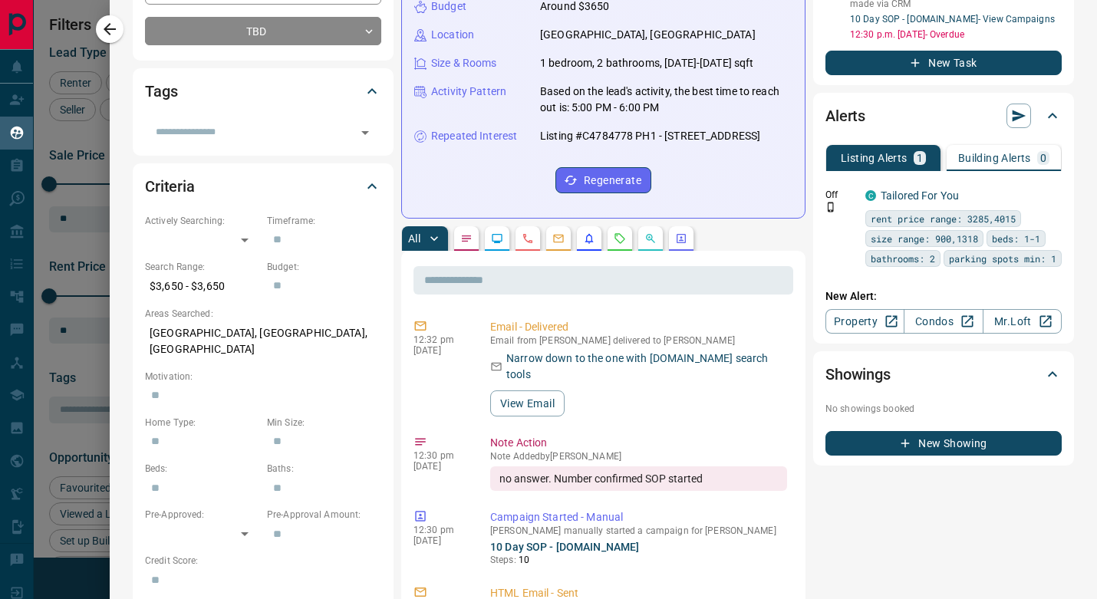
click at [817, 324] on div "Alerts Listing Alerts 1 Building Alerts 0 Off C Tailored For You rent price ran…" at bounding box center [943, 218] width 261 height 251
click at [813, 324] on div "Alerts Listing Alerts 1 Building Alerts 0 Off C Tailored For You rent price ran…" at bounding box center [943, 218] width 261 height 251
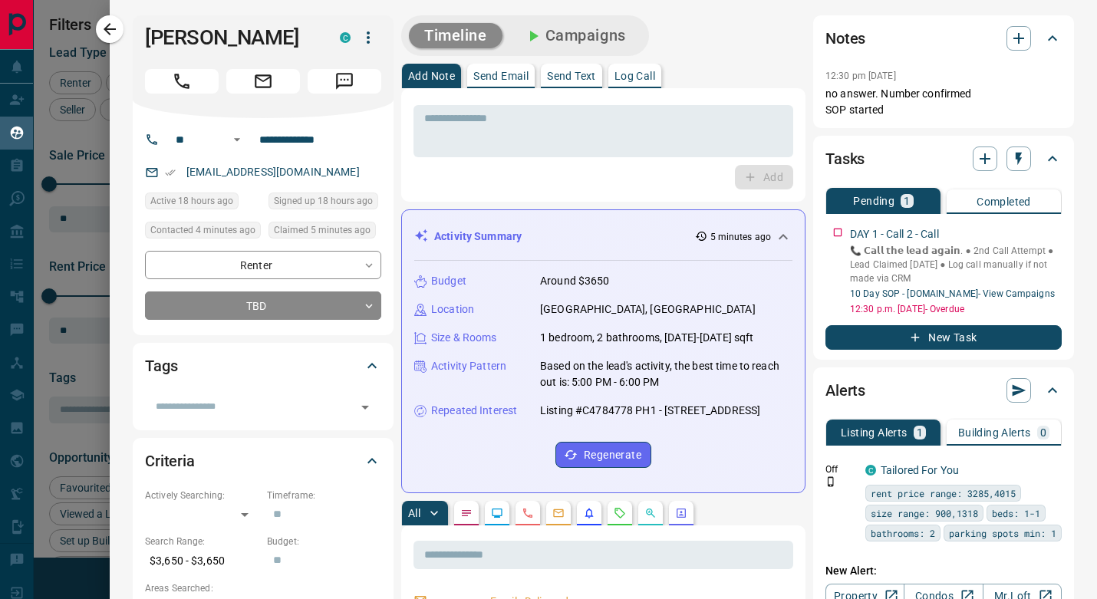
scroll to position [0, 0]
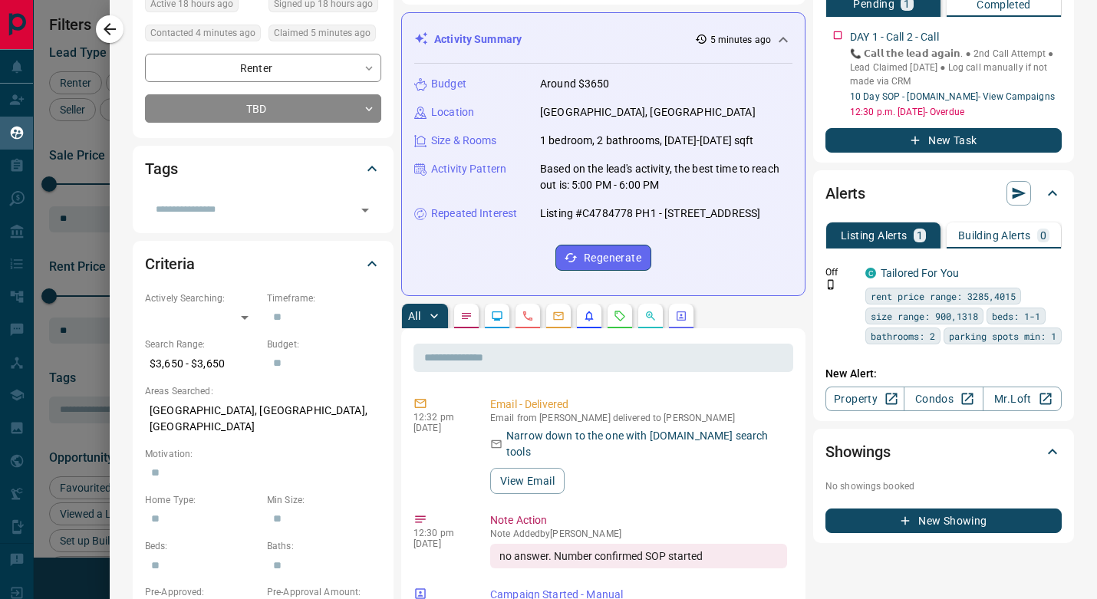
scroll to position [196, 0]
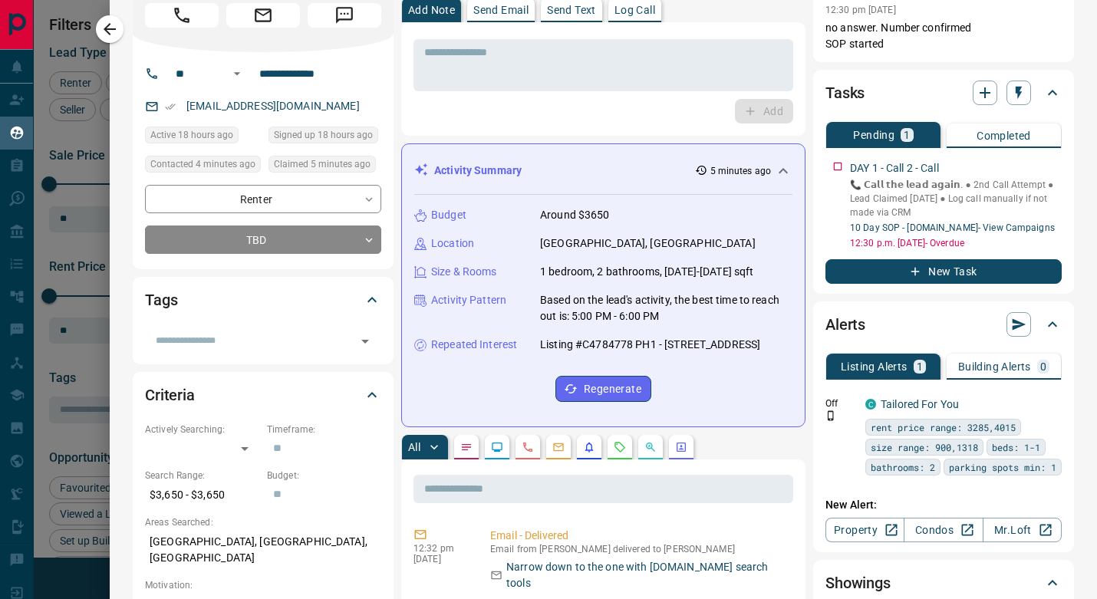
scroll to position [64, 0]
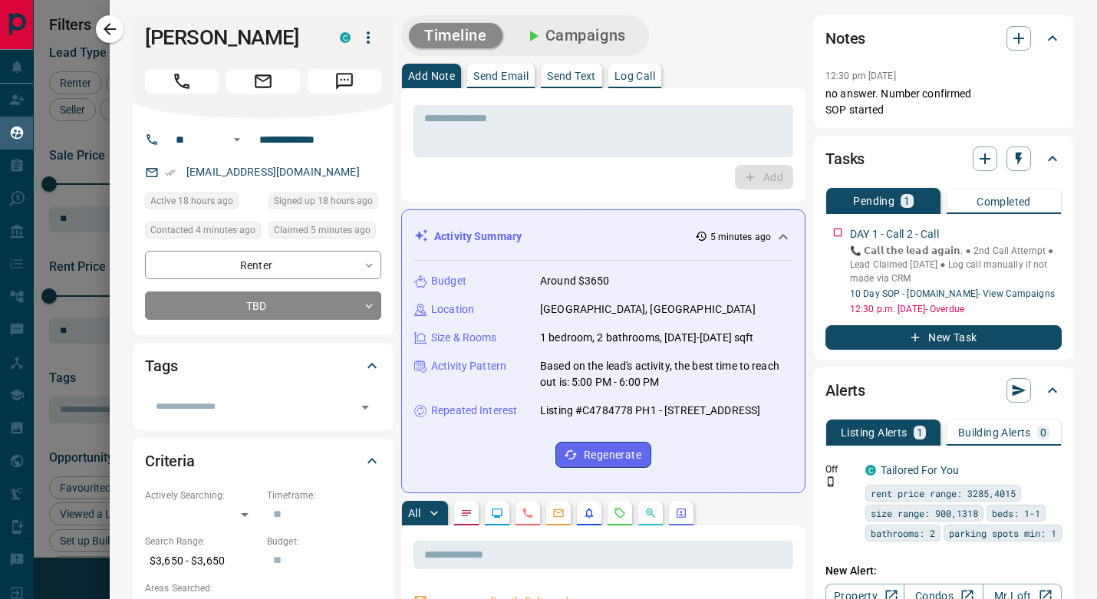
scroll to position [0, 0]
drag, startPoint x: 822, startPoint y: 90, endPoint x: 903, endPoint y: 111, distance: 83.1
click at [903, 111] on div "Notes 12:30 pm [DATE] Pin no answer. Number confirmed SOP started" at bounding box center [943, 71] width 261 height 113
click at [818, 65] on div "Notes 12:30 pm [DATE] no answer. Number confirmed SOP started" at bounding box center [943, 71] width 261 height 113
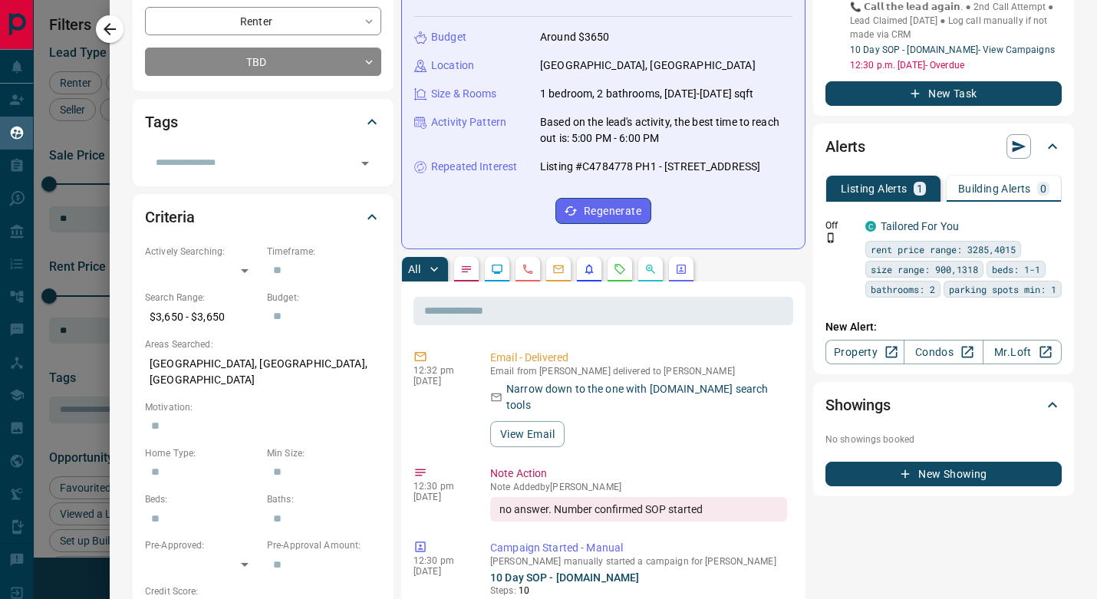
scroll to position [249, 0]
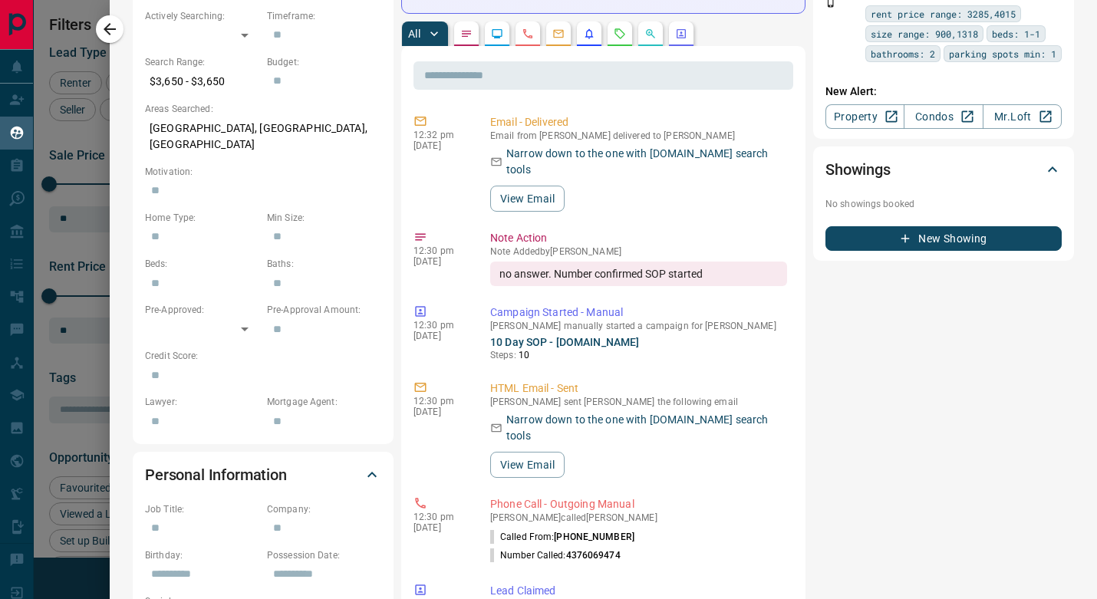
click at [808, 196] on div "Timeline Campaigns Add Note Send Email Send Text Log Call * ​ Add Activity Summ…" at bounding box center [737, 378] width 673 height 1684
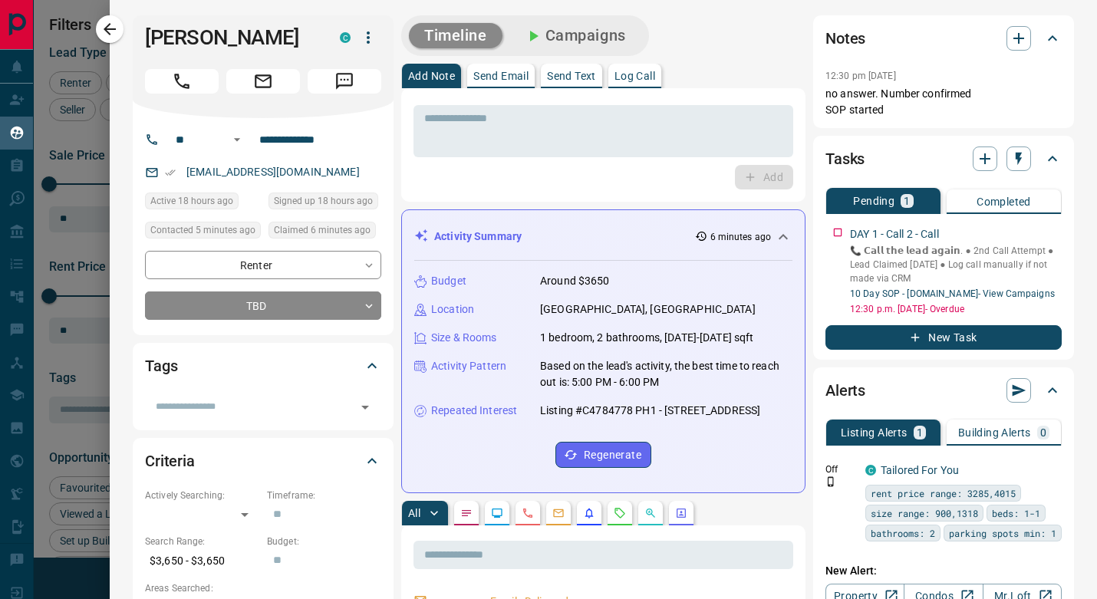
scroll to position [0, 0]
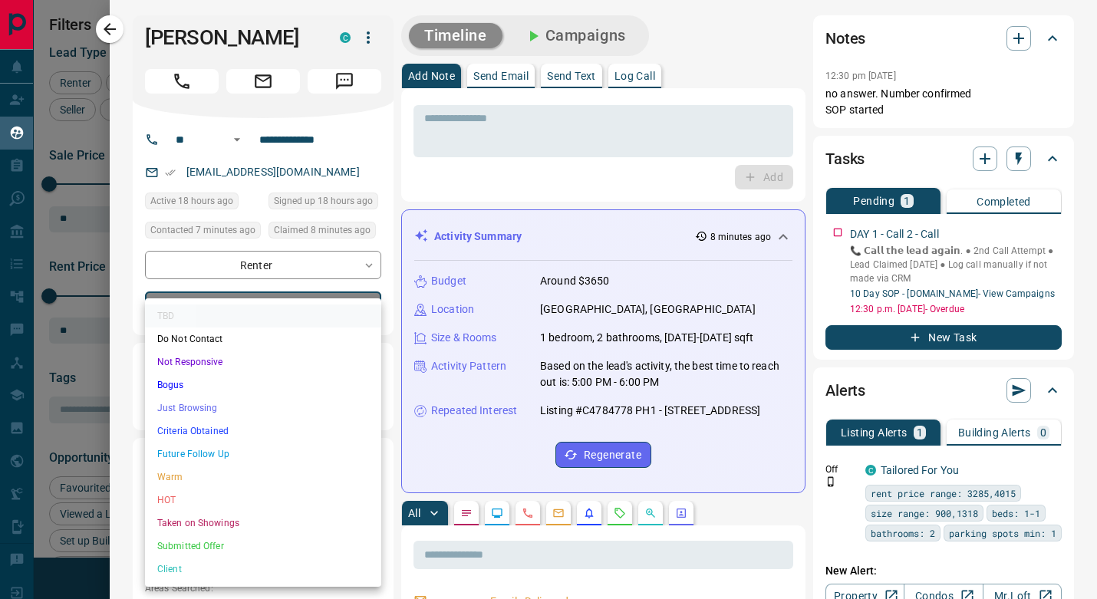
click at [359, 298] on body "Lead Transfers Claim Leads My Leads Tasks Opportunities Deals Campaigns Automat…" at bounding box center [548, 290] width 1097 height 580
click at [243, 414] on li "Just Browsing" at bounding box center [263, 407] width 236 height 23
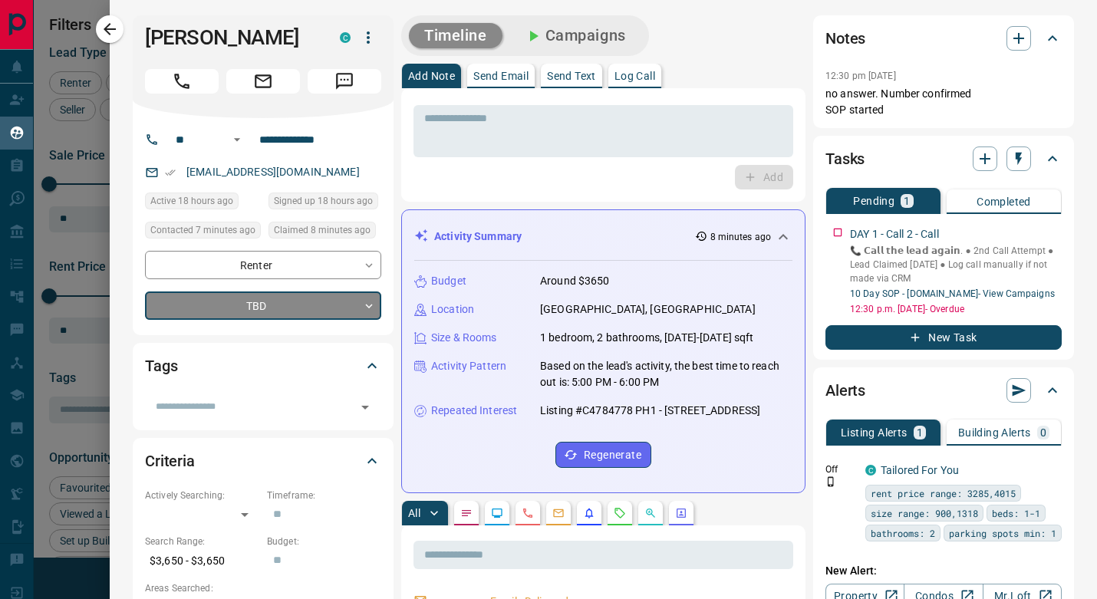
type input "*"
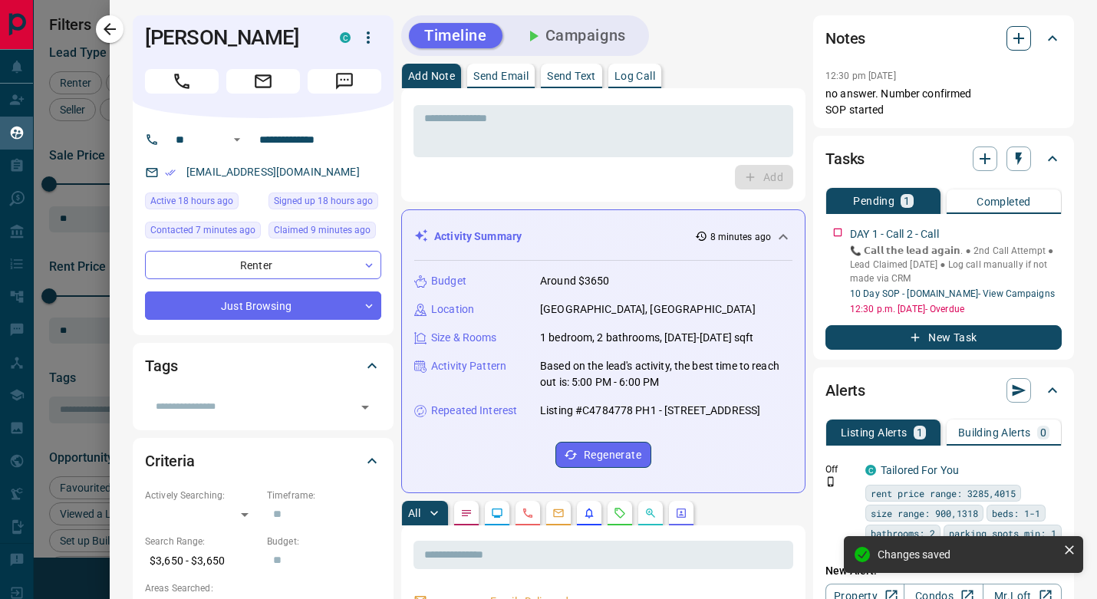
click at [1013, 39] on icon "button" at bounding box center [1018, 38] width 11 height 11
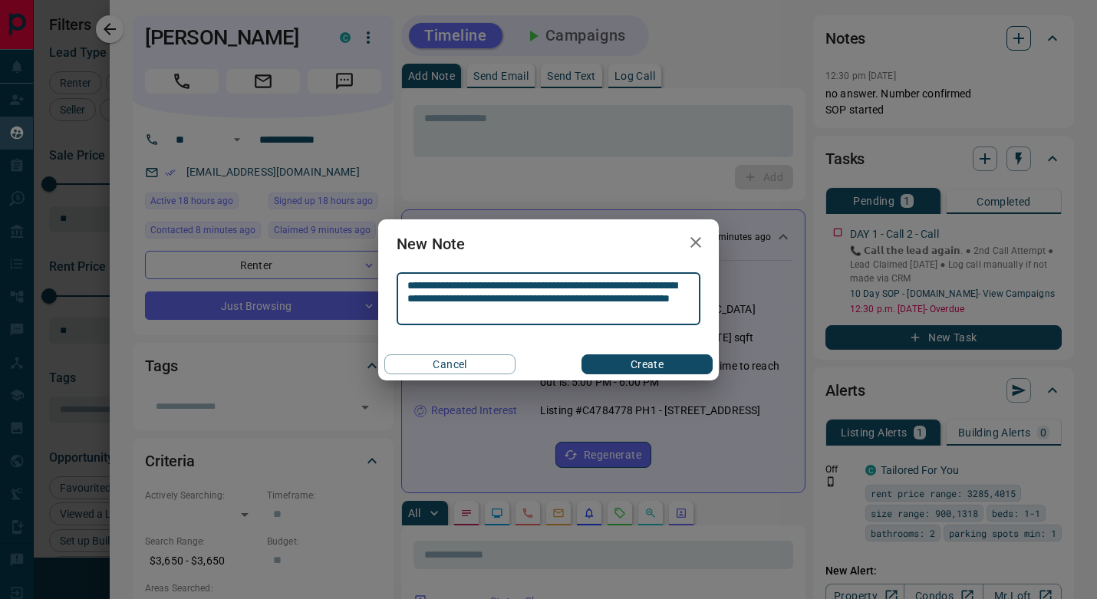
type textarea "**********"
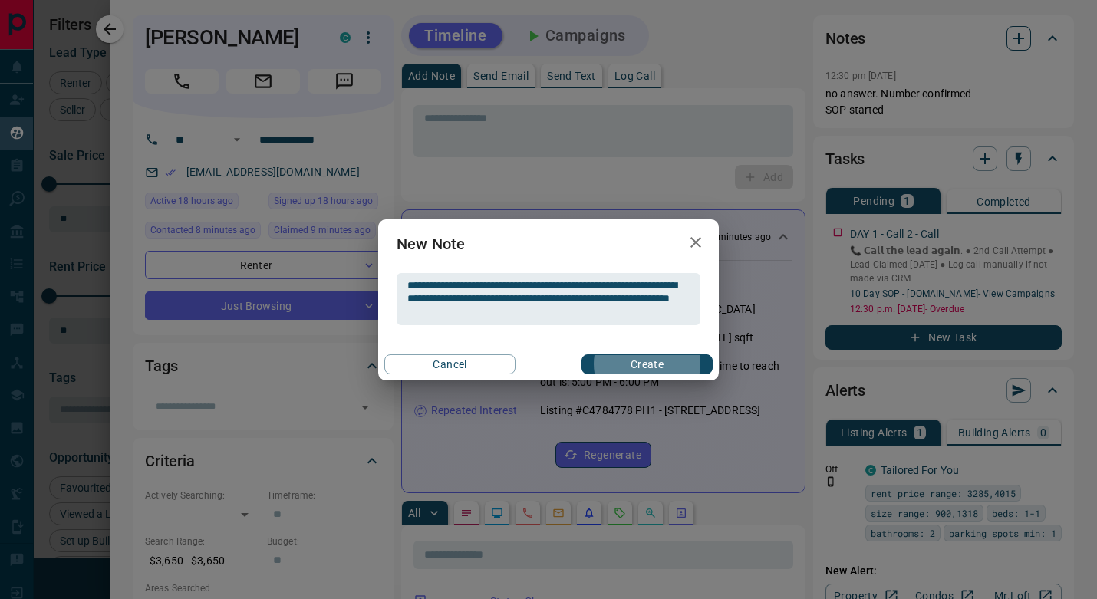
click at [646, 363] on button "Create" at bounding box center [646, 364] width 131 height 20
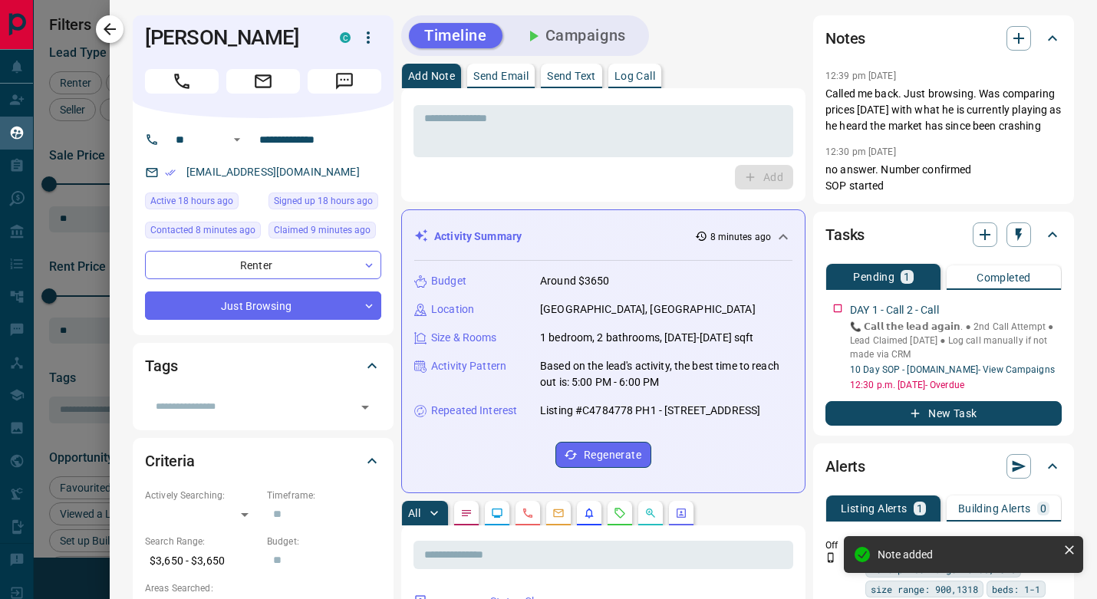
click at [117, 25] on icon "button" at bounding box center [109, 29] width 18 height 18
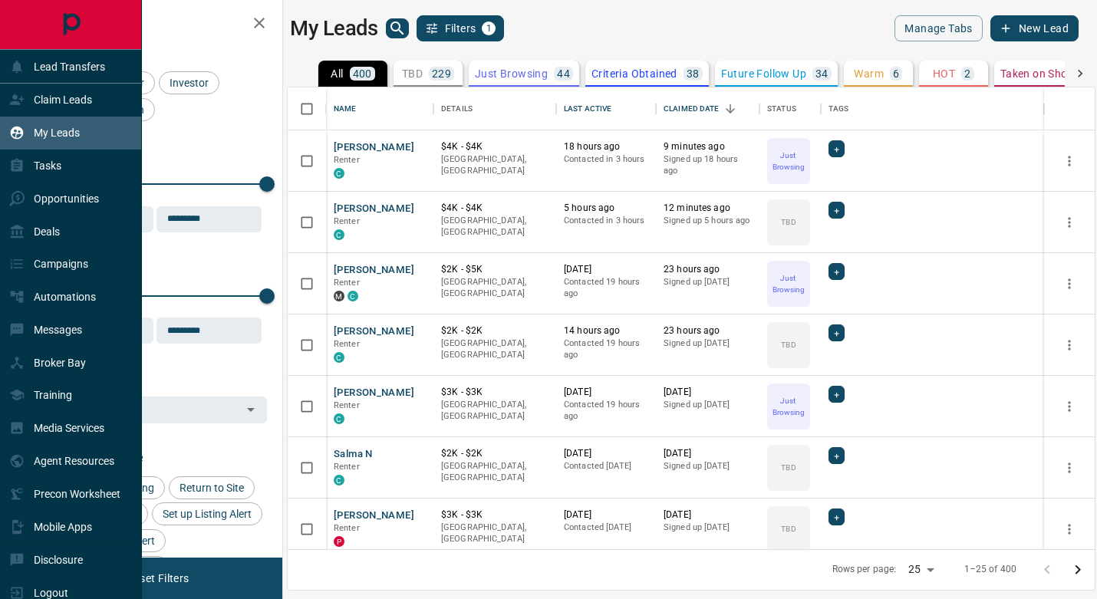
click at [25, 28] on div at bounding box center [70, 24] width 141 height 49
click at [43, 27] on div at bounding box center [70, 24] width 141 height 49
click at [68, 20] on icon "Main Page" at bounding box center [71, 25] width 35 height 35
click at [62, 225] on div "Deals" at bounding box center [71, 231] width 142 height 33
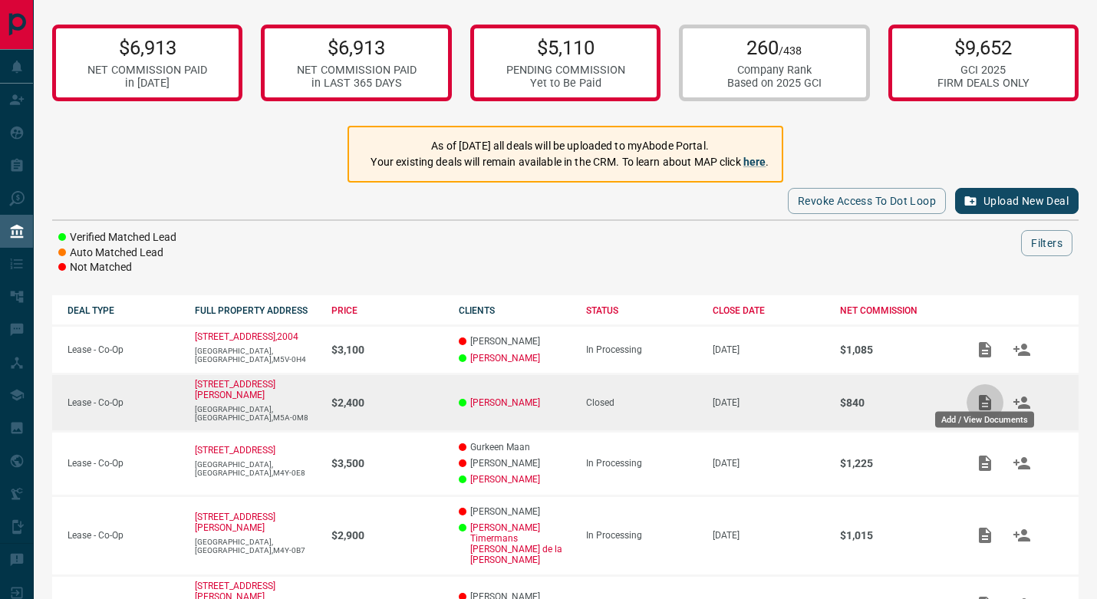
click at [977, 396] on icon "Add / View Documents" at bounding box center [984, 402] width 18 height 18
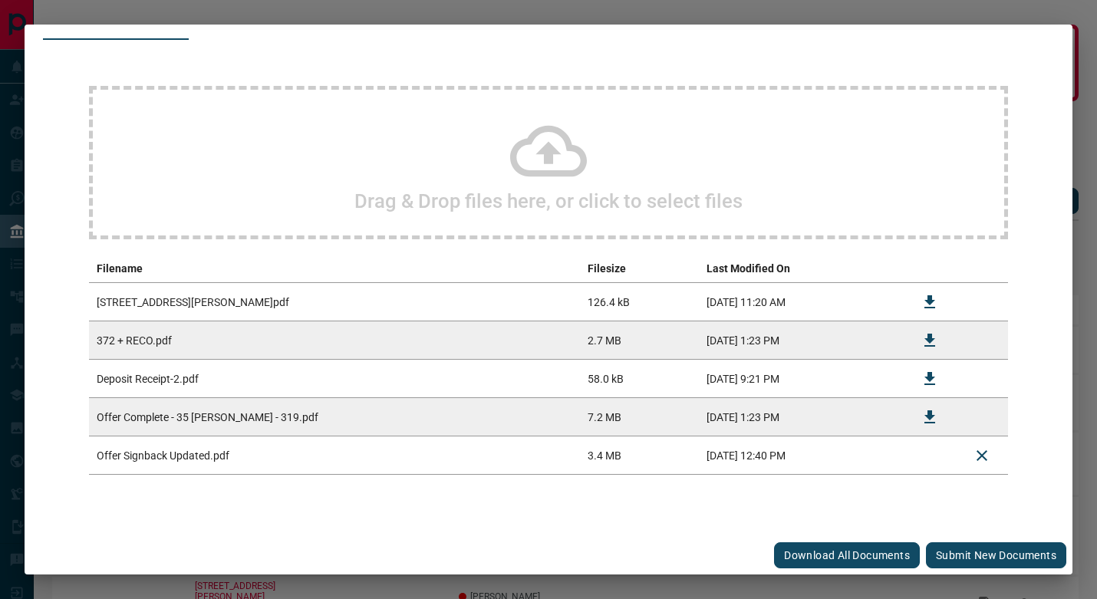
scroll to position [83, 0]
click at [952, 553] on button "Submit new documents" at bounding box center [996, 555] width 140 height 26
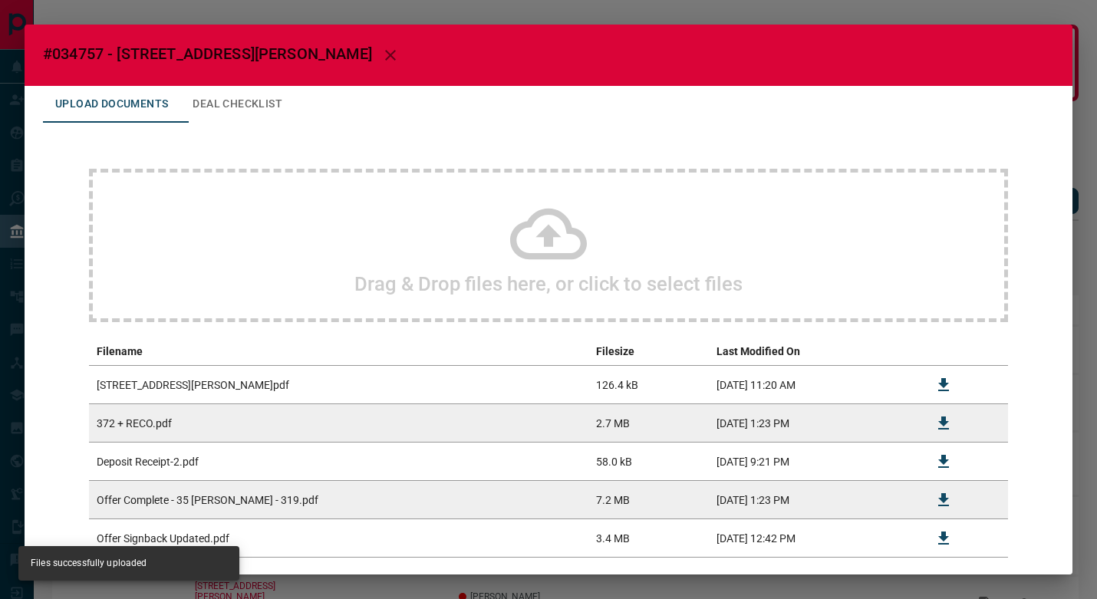
scroll to position [-1, 0]
click at [1052, 50] on h2 "#034757 - [STREET_ADDRESS][PERSON_NAME]" at bounding box center [549, 55] width 1048 height 61
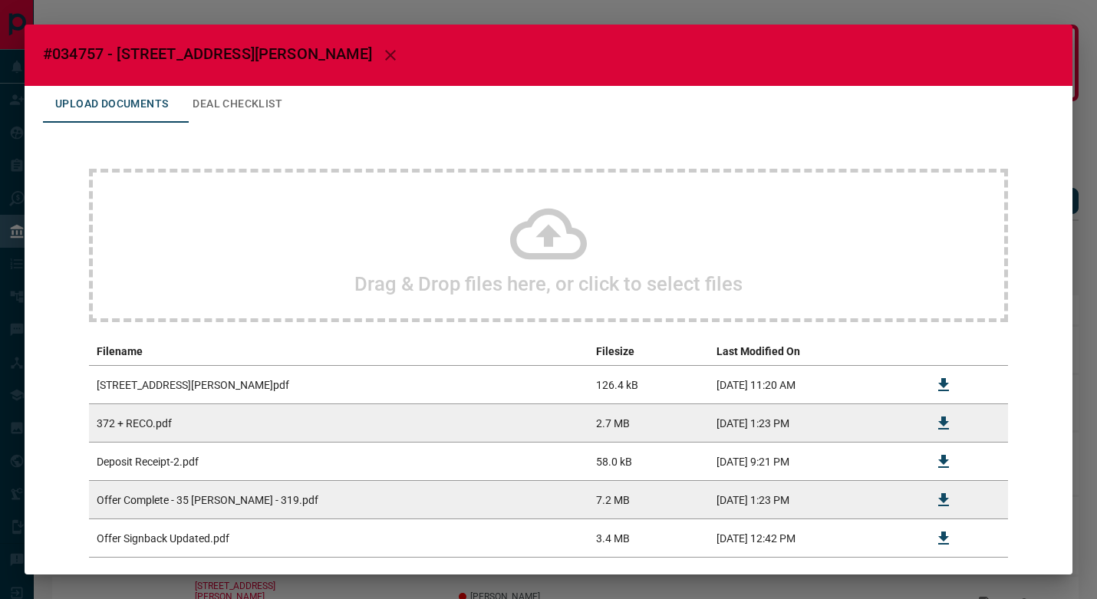
scroll to position [3, 0]
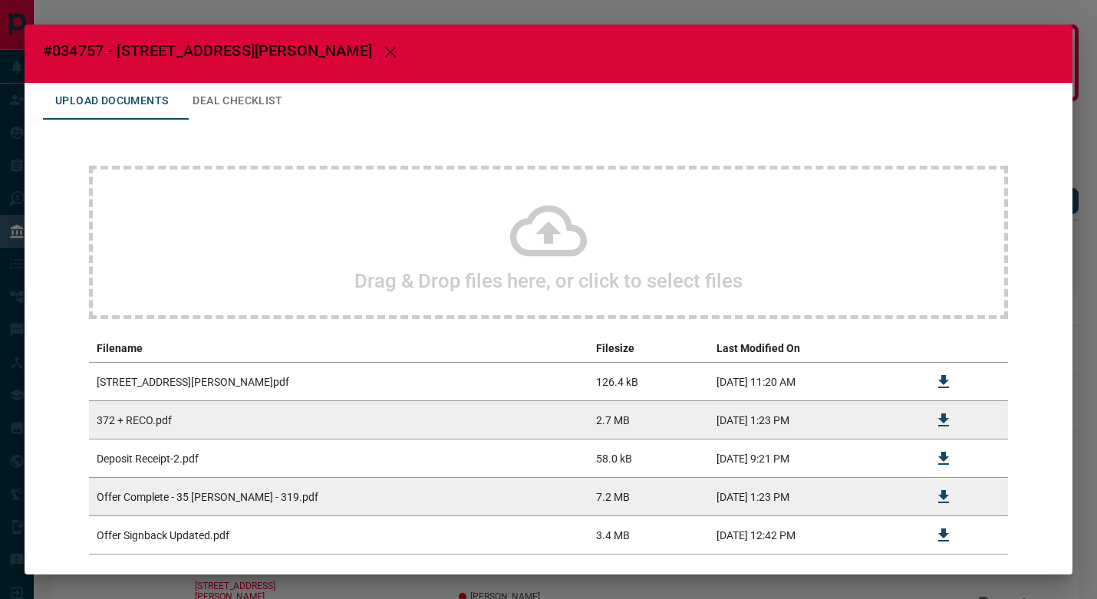
click at [381, 51] on icon "button" at bounding box center [390, 52] width 18 height 18
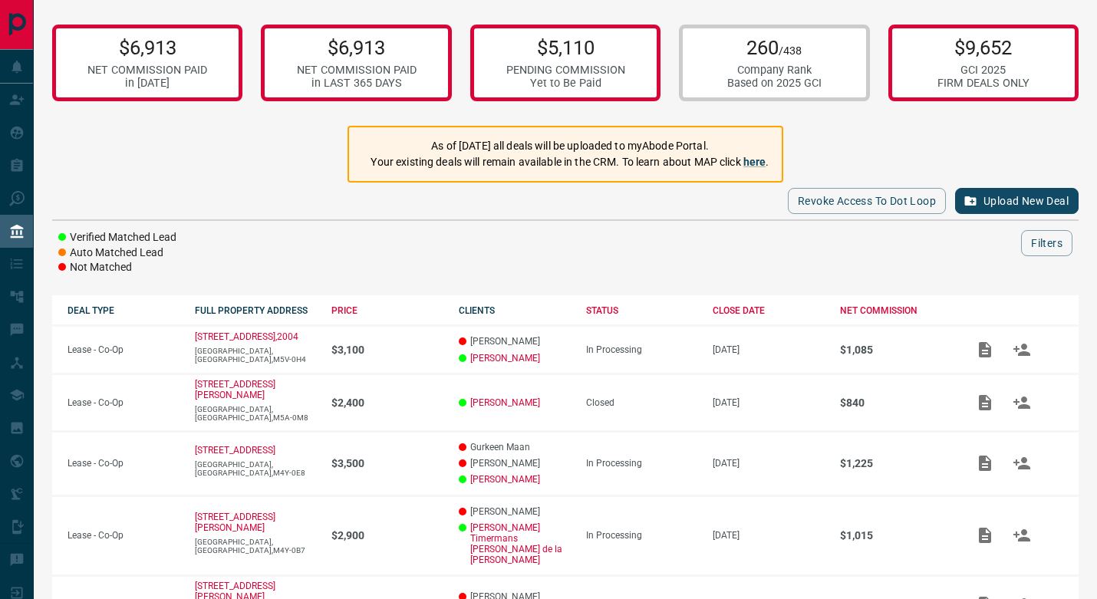
scroll to position [0, 0]
